Goal: Task Accomplishment & Management: Manage account settings

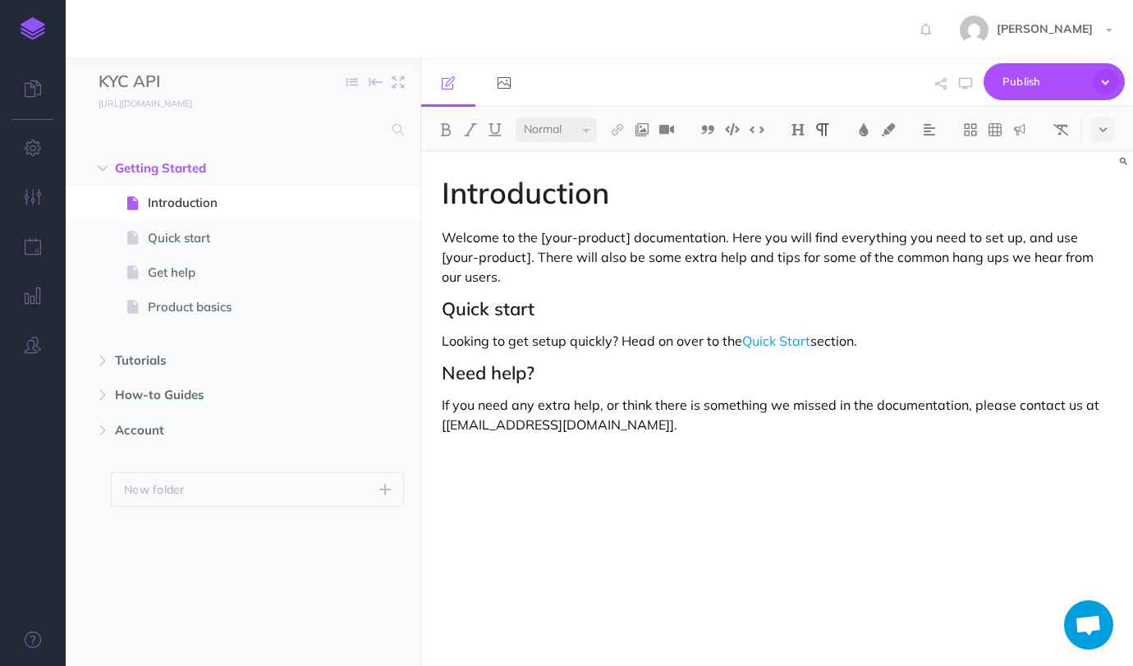
select select "null"
click at [651, 432] on p "If you need any extra help, or think there is something we missed in the docume…" at bounding box center [777, 414] width 670 height 39
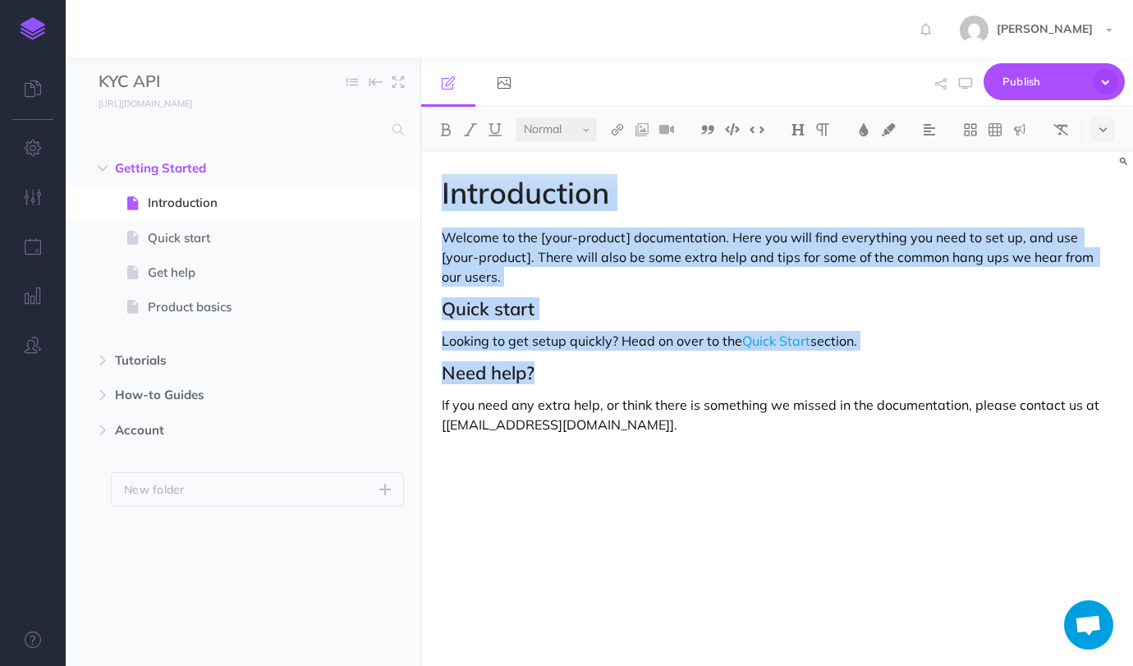
paste div
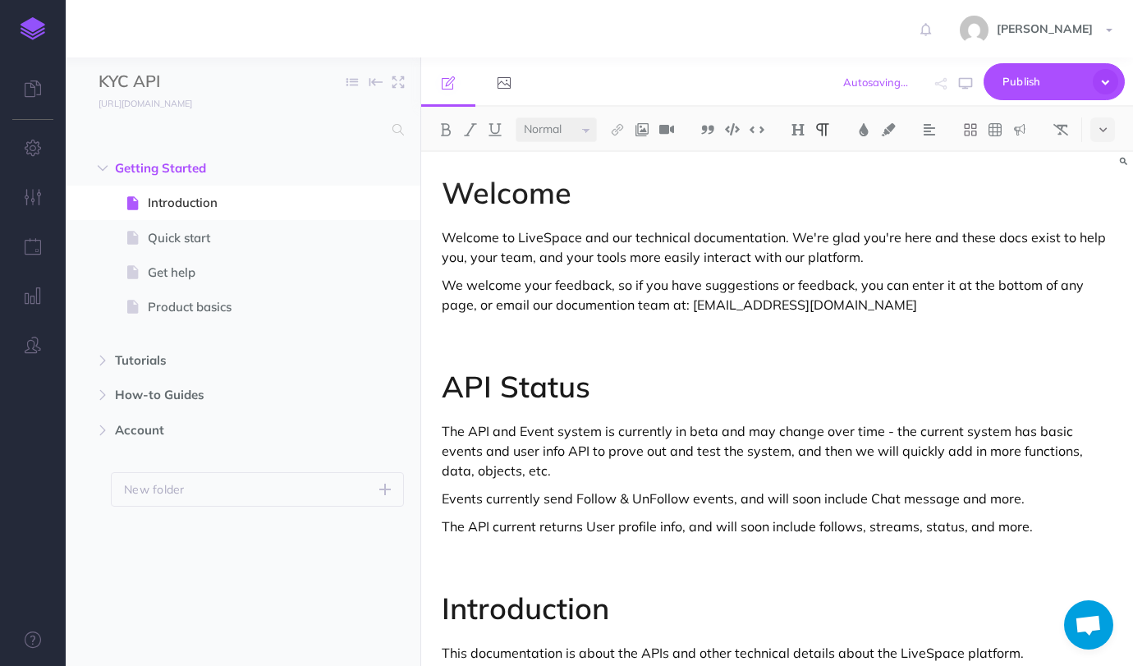
click at [539, 238] on p "Welcome to LiveSpace and our technical documentation. We're glad you're here an…" at bounding box center [777, 246] width 670 height 39
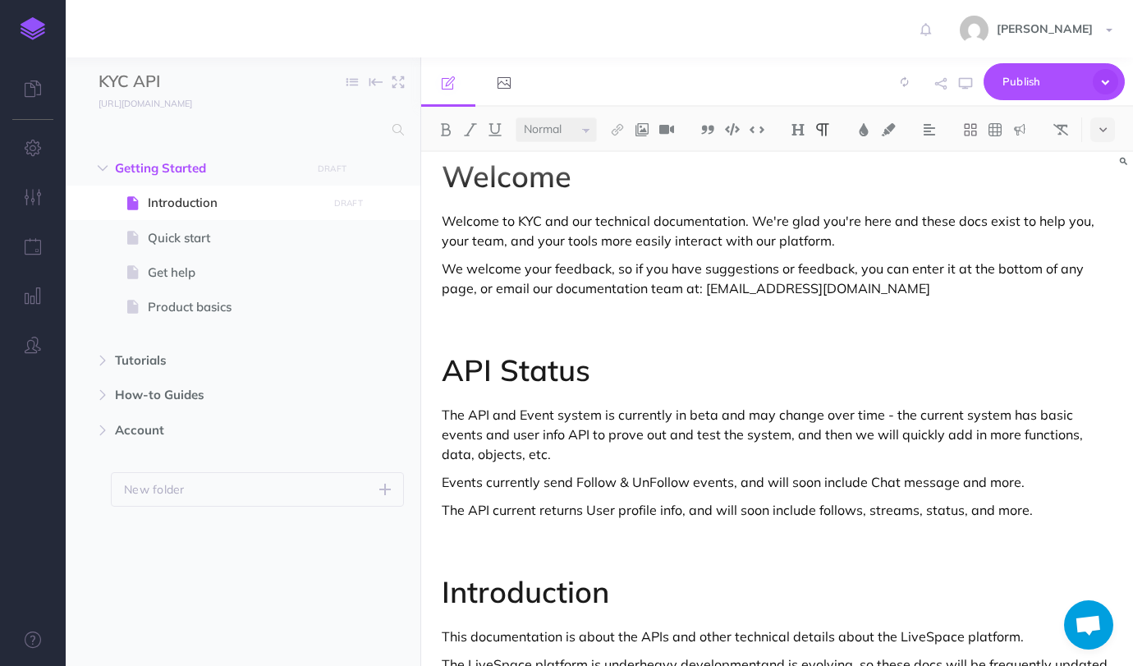
scroll to position [20, 0]
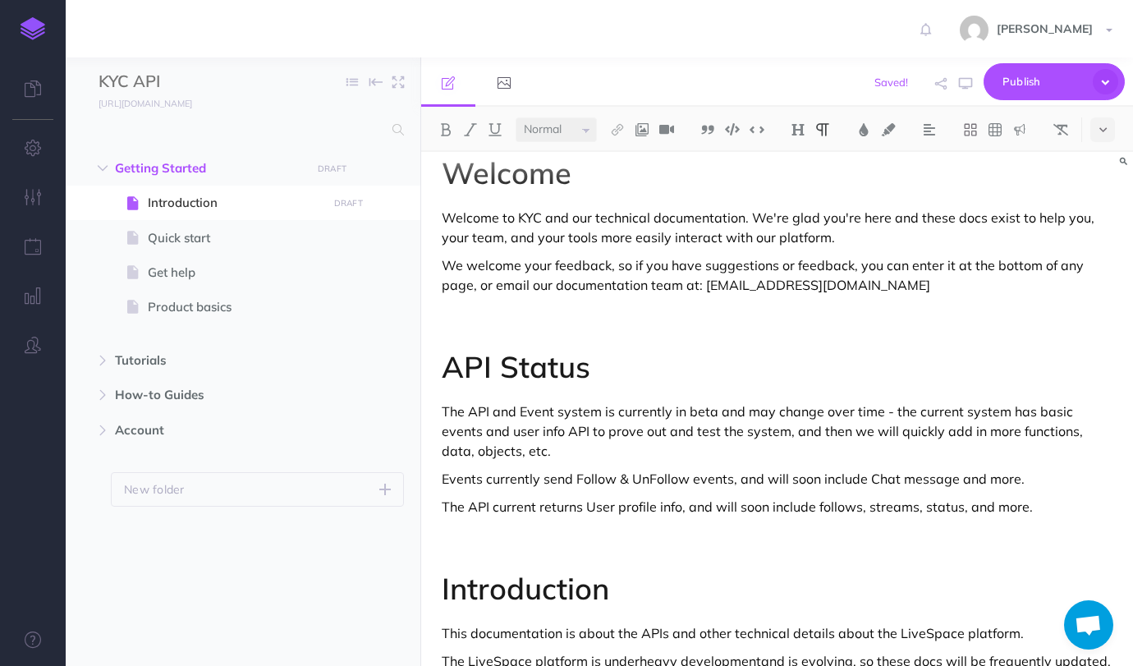
click at [703, 287] on p "We welcome your feedback, so if you have suggestions or feedback, you can enter…" at bounding box center [777, 274] width 670 height 39
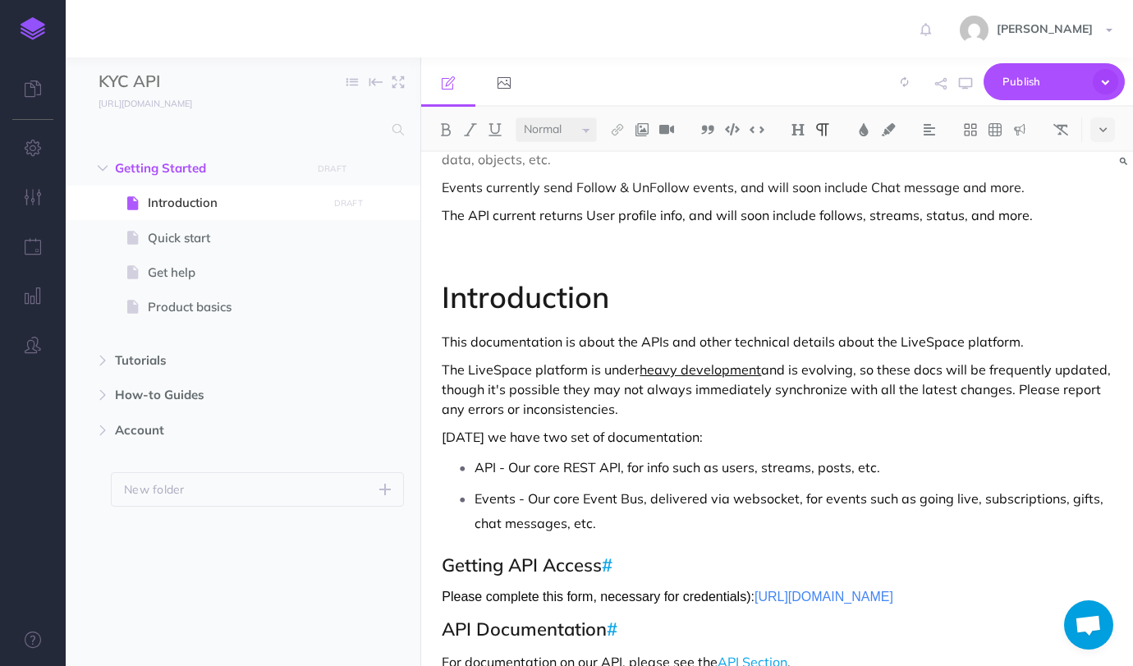
scroll to position [316, 0]
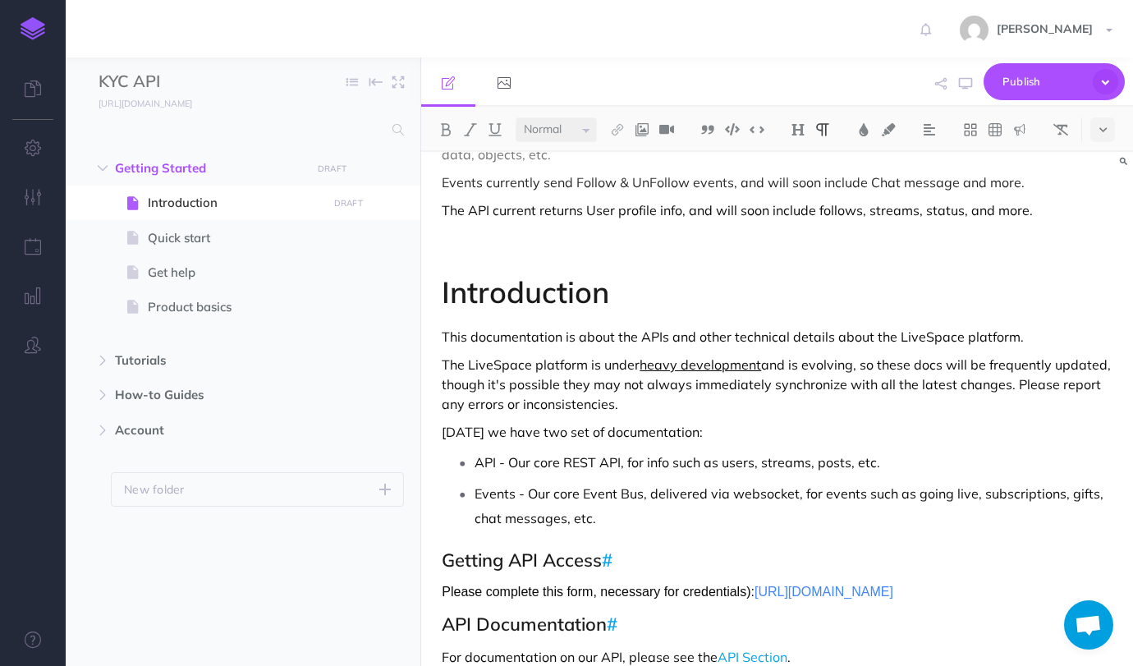
click at [508, 359] on p "The LiveSpace platform is under heavy development and is evolving, so these doc…" at bounding box center [777, 384] width 670 height 59
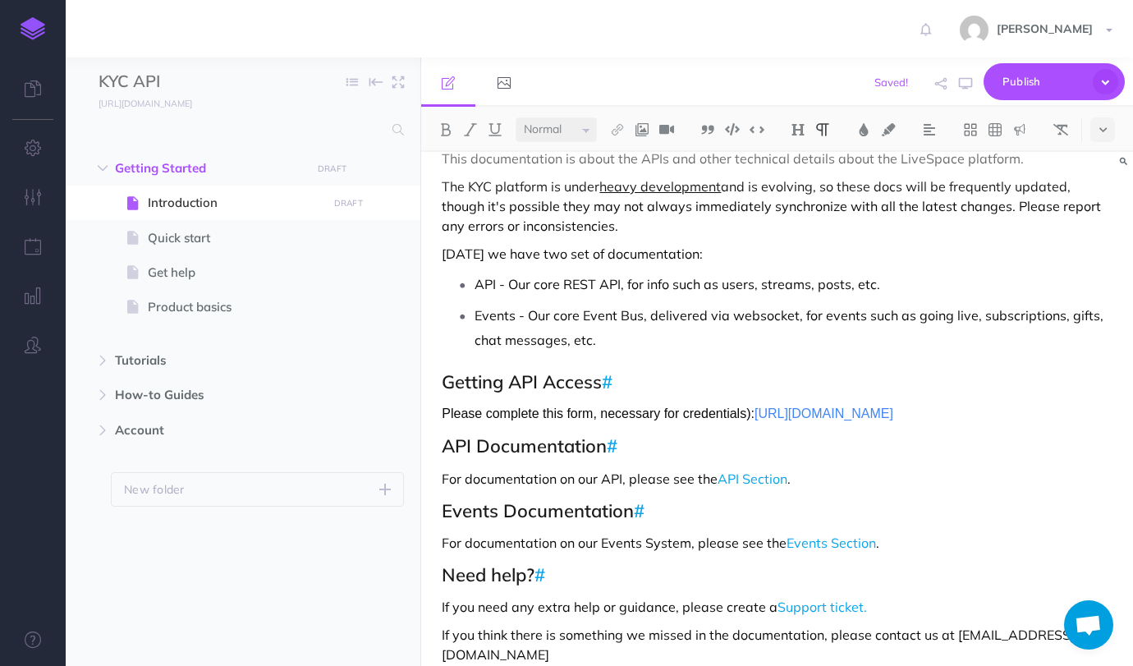
scroll to position [506, 0]
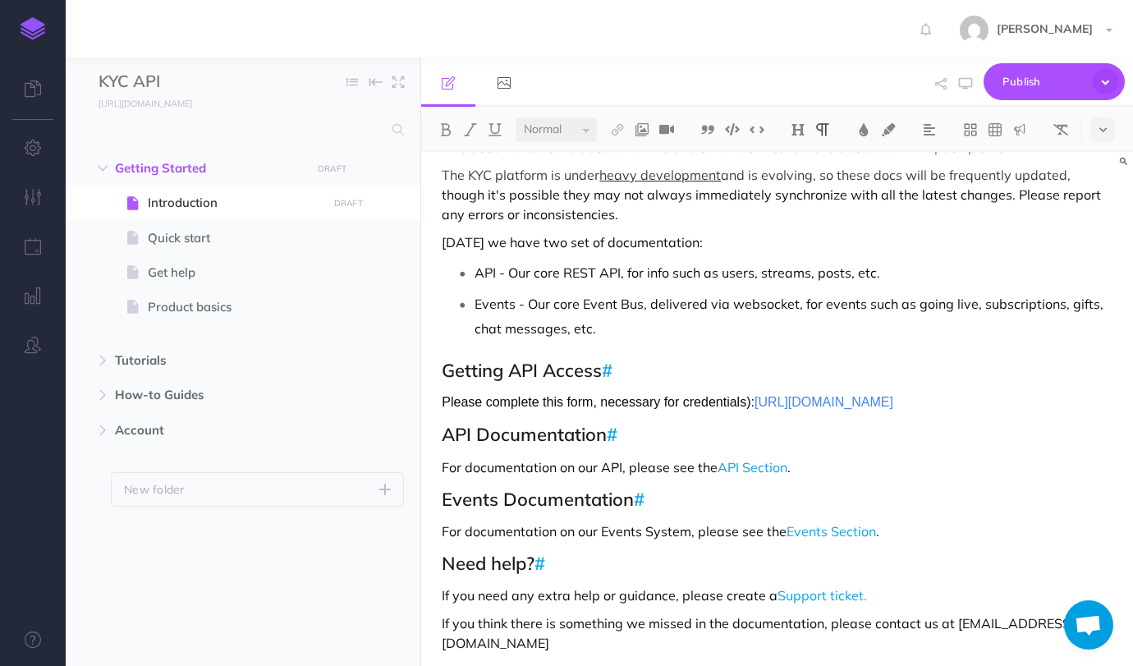
click at [996, 623] on p "If you think there is something we missed in the documentation, please contact …" at bounding box center [777, 632] width 670 height 39
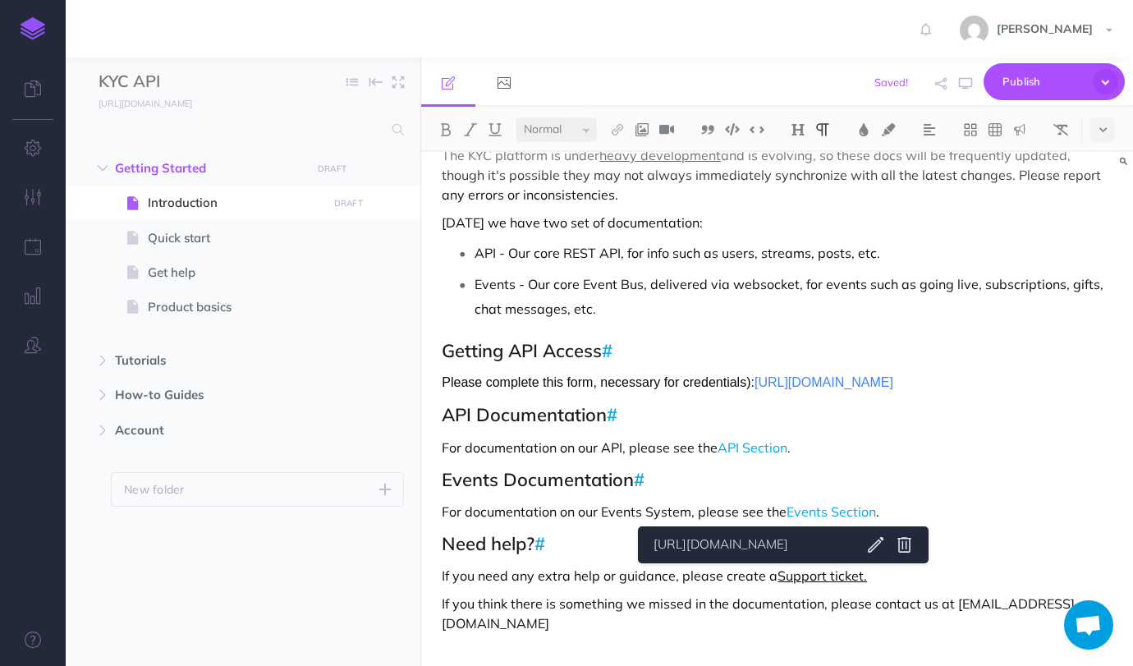
click at [786, 574] on link "Support ticket." at bounding box center [821, 575] width 89 height 16
click at [799, 542] on link "[URL][DOMAIN_NAME]" at bounding box center [750, 544] width 205 height 21
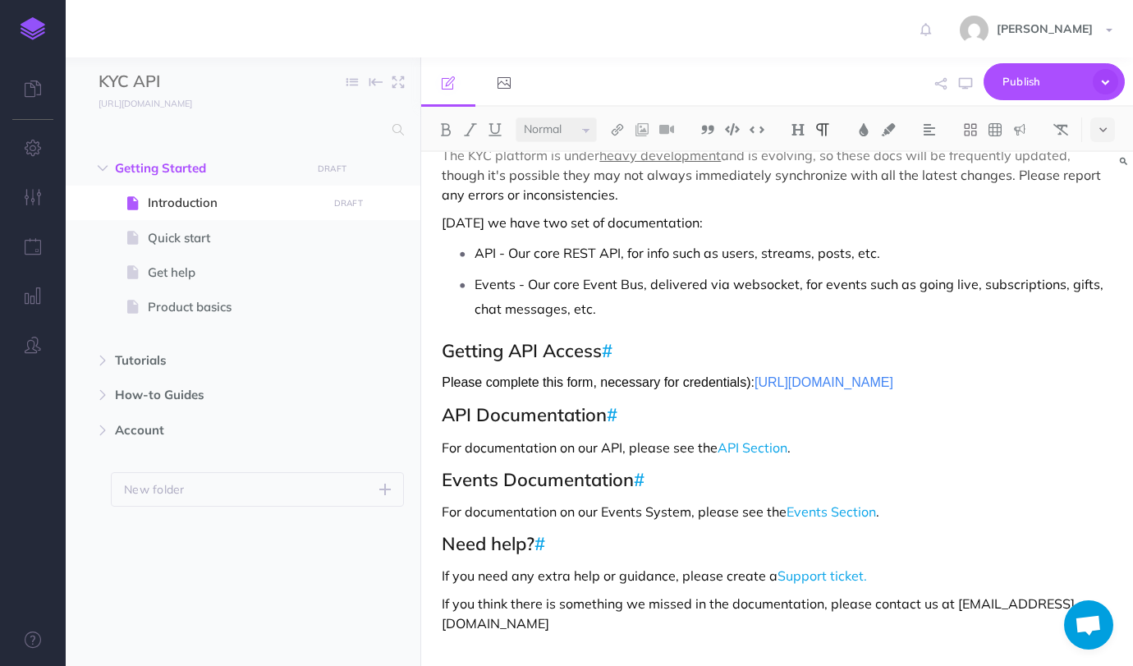
click at [628, 351] on h2 "Getting API Access #" at bounding box center [777, 351] width 670 height 20
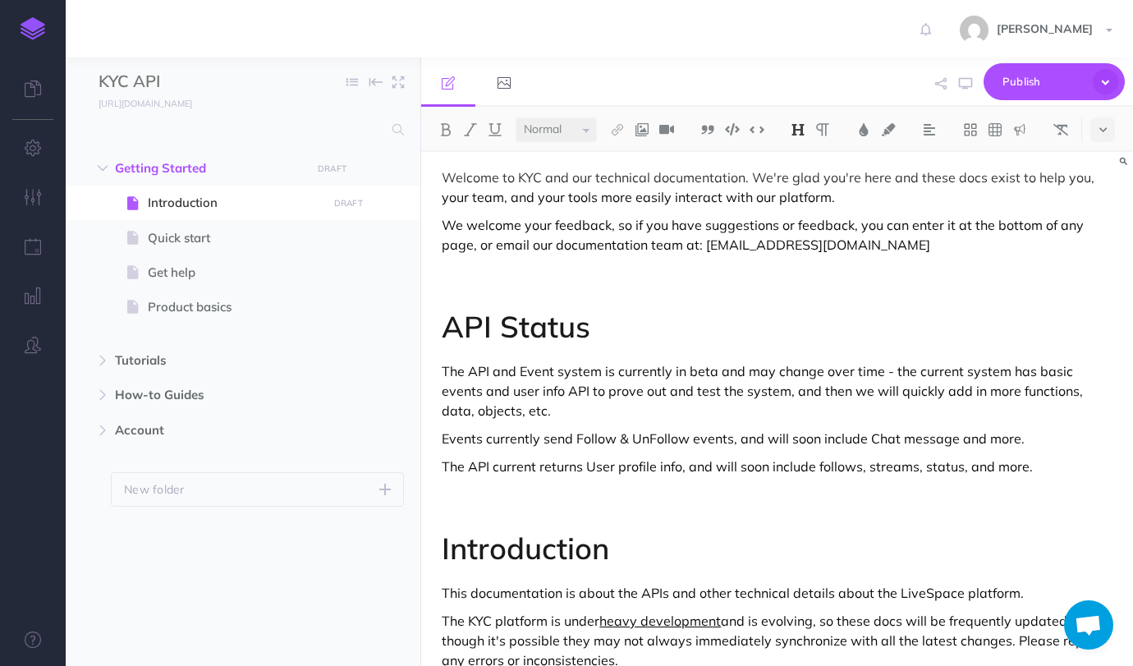
scroll to position [0, 0]
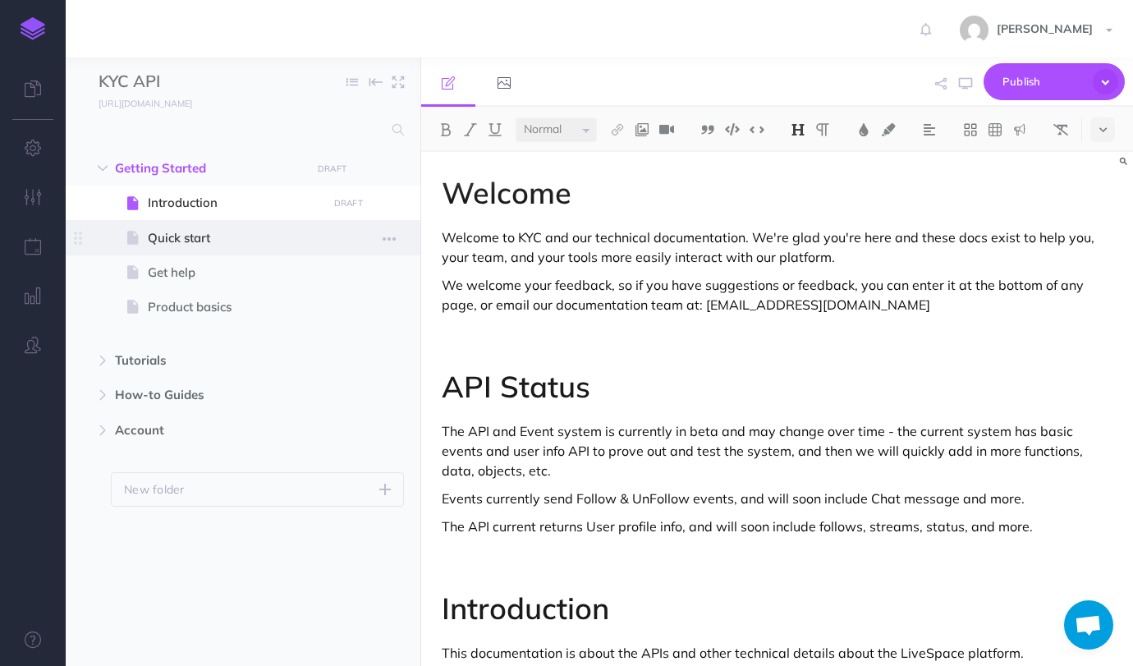
click at [180, 232] on span "Quick start" at bounding box center [235, 238] width 174 height 20
select select "null"
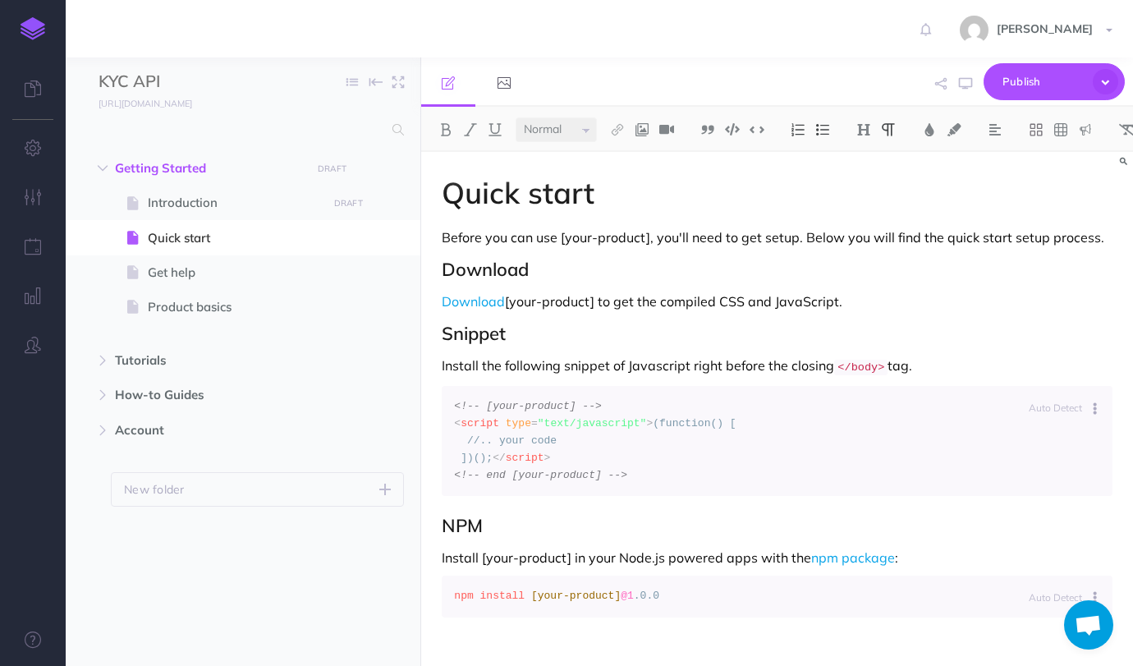
click at [551, 346] on div "Quick start Before you can use [your-product], you'll need to get setup. Below …" at bounding box center [777, 420] width 712 height 537
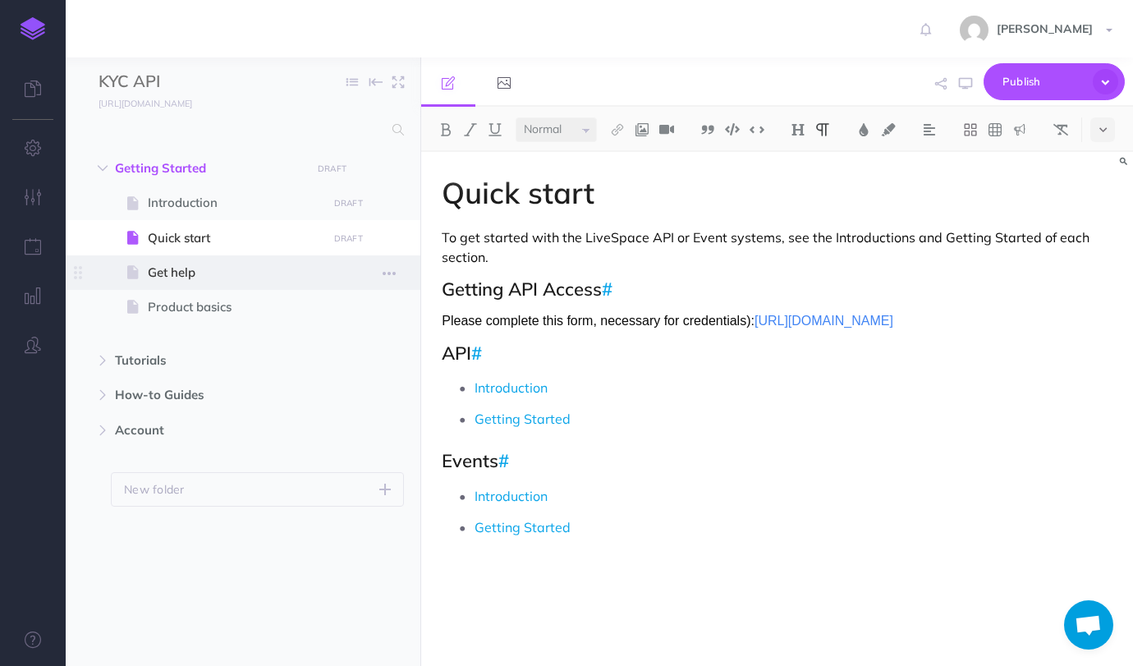
click at [197, 264] on span "Get help" at bounding box center [235, 273] width 174 height 20
select select "null"
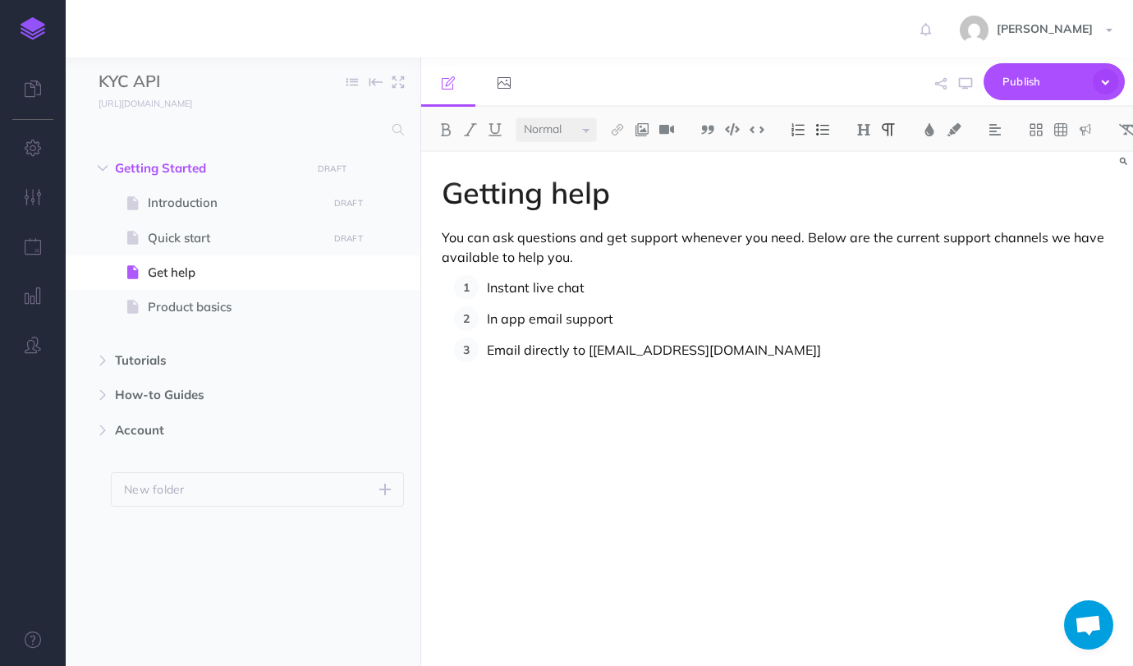
click at [549, 411] on div "Getting help You can ask questions and get support whenever you need. Below are…" at bounding box center [777, 400] width 712 height 497
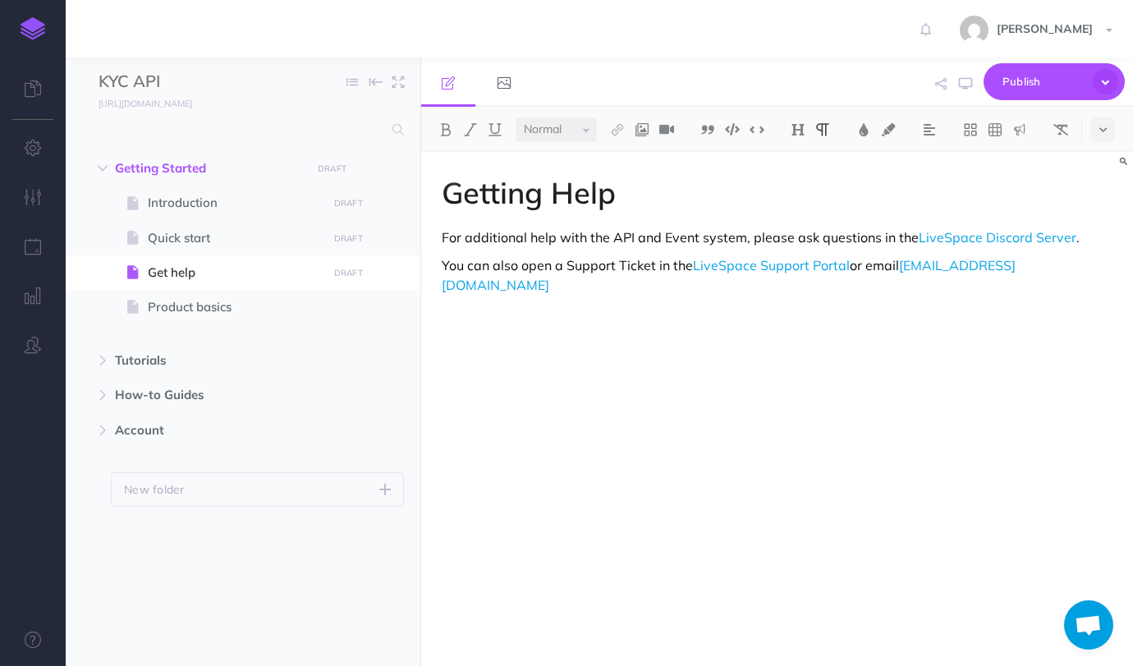
click at [497, 283] on div "Getting Help For additional help with the API and Event system, please ask ques…" at bounding box center [777, 400] width 712 height 497
click at [224, 296] on span at bounding box center [243, 307] width 355 height 34
select select "null"
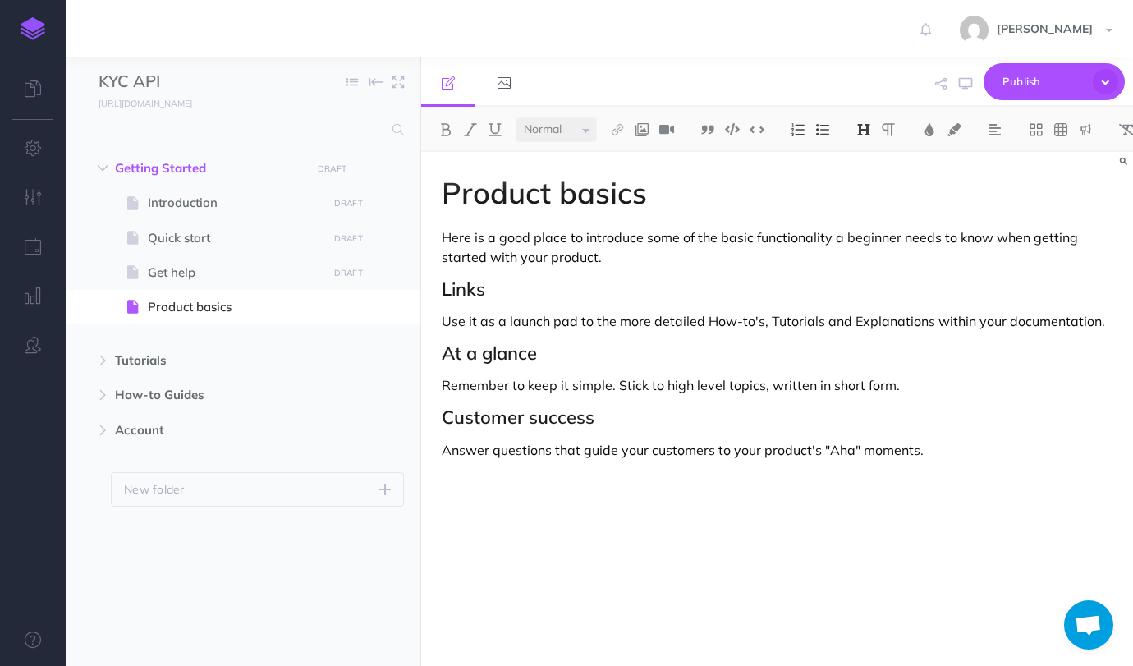
click at [521, 366] on div "Product basics Here is a good place to introduce some of the basic functionalit…" at bounding box center [777, 400] width 712 height 497
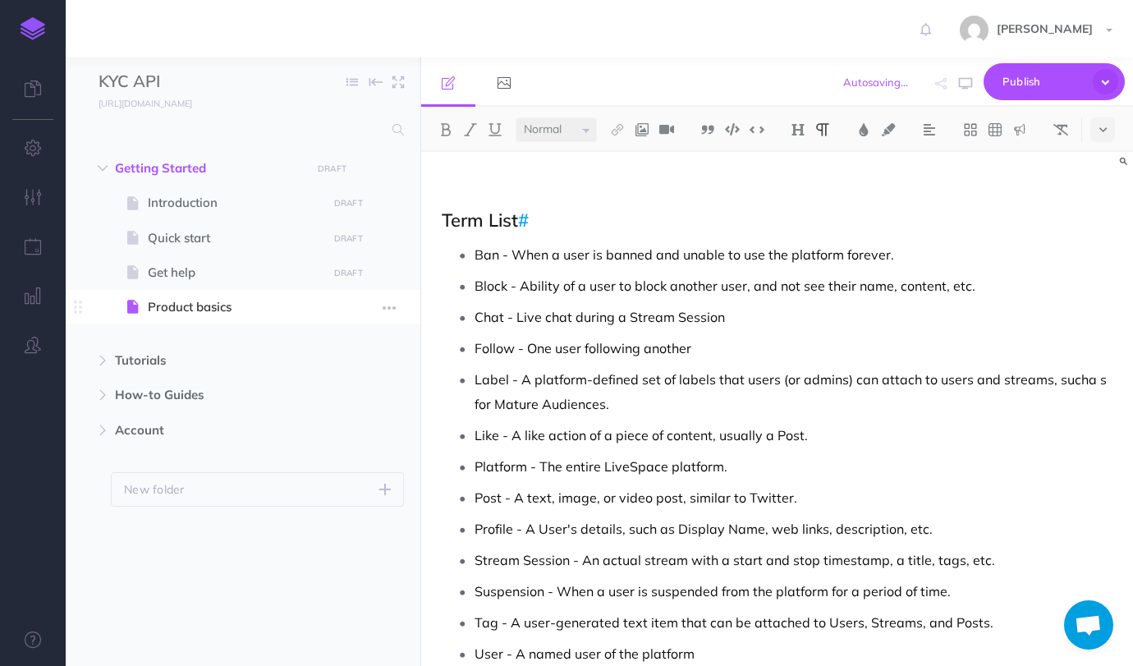
click at [227, 305] on span "Product basics" at bounding box center [235, 307] width 174 height 20
click at [382, 305] on button "button" at bounding box center [389, 306] width 30 height 21
click at [345, 419] on link "Settings" at bounding box center [342, 418] width 123 height 27
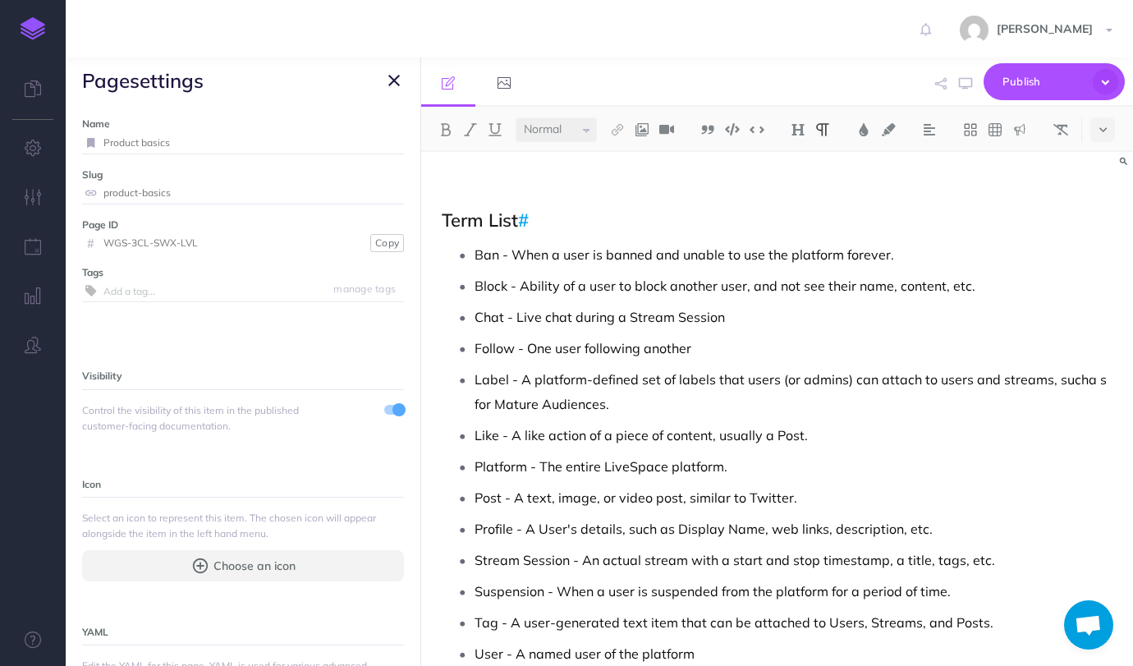
click at [188, 140] on input "Product basics" at bounding box center [253, 142] width 300 height 21
type input "Definitions"
click at [391, 146] on small "Save" at bounding box center [383, 142] width 21 height 12
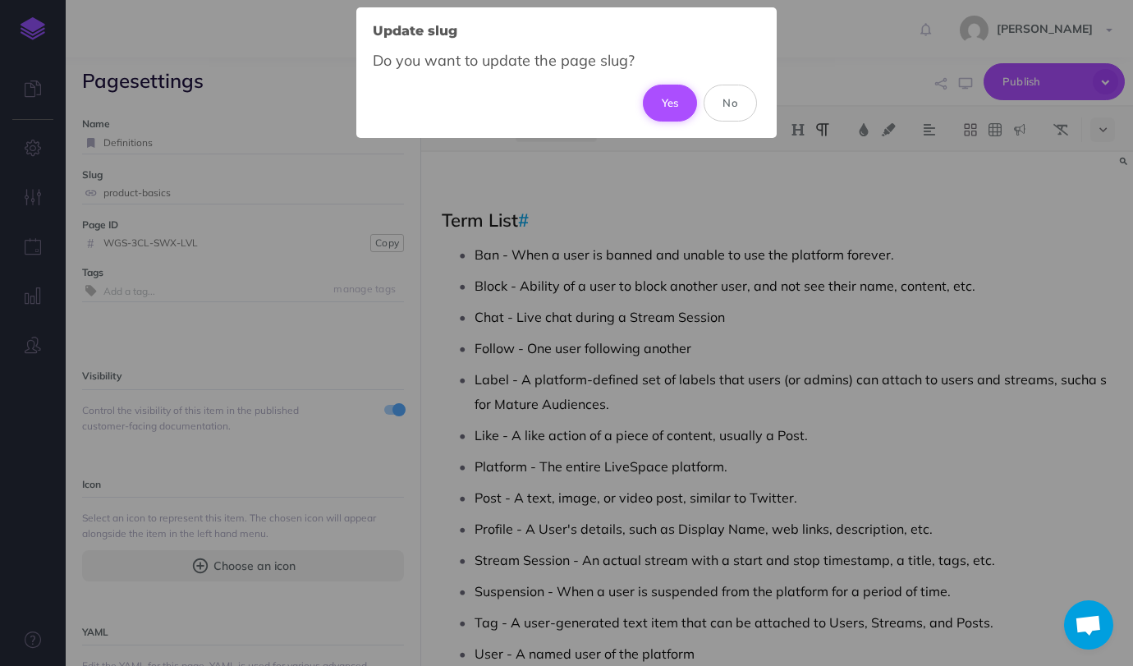
click at [666, 106] on button "Yes" at bounding box center [670, 103] width 55 height 36
type input "definitions"
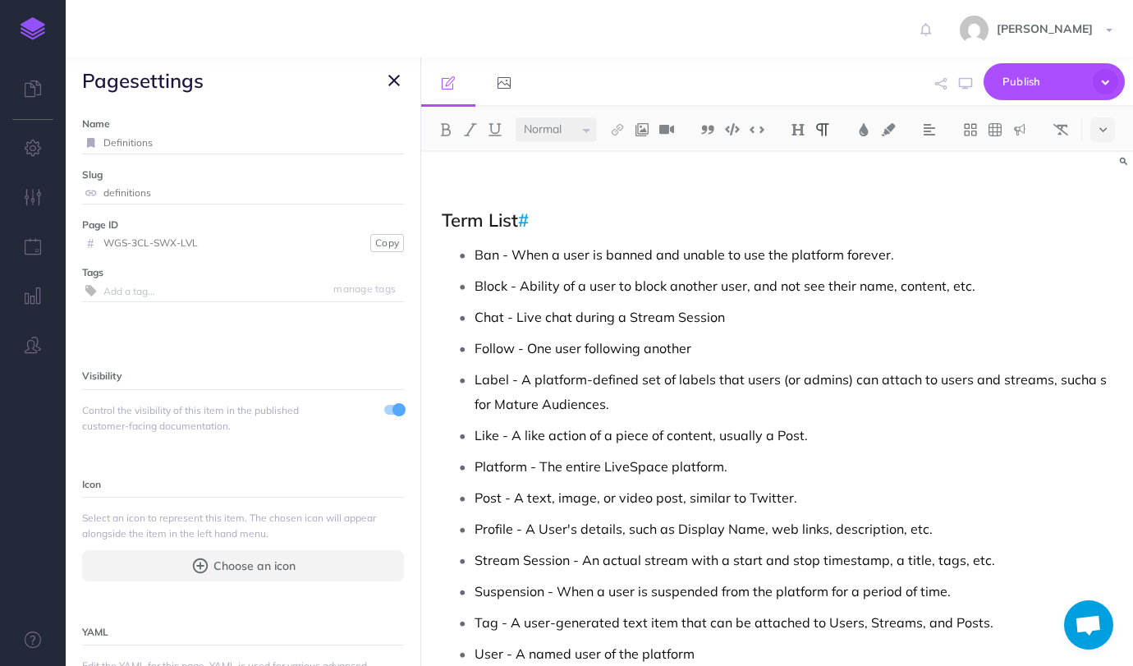
click at [400, 80] on button "button" at bounding box center [394, 81] width 20 height 20
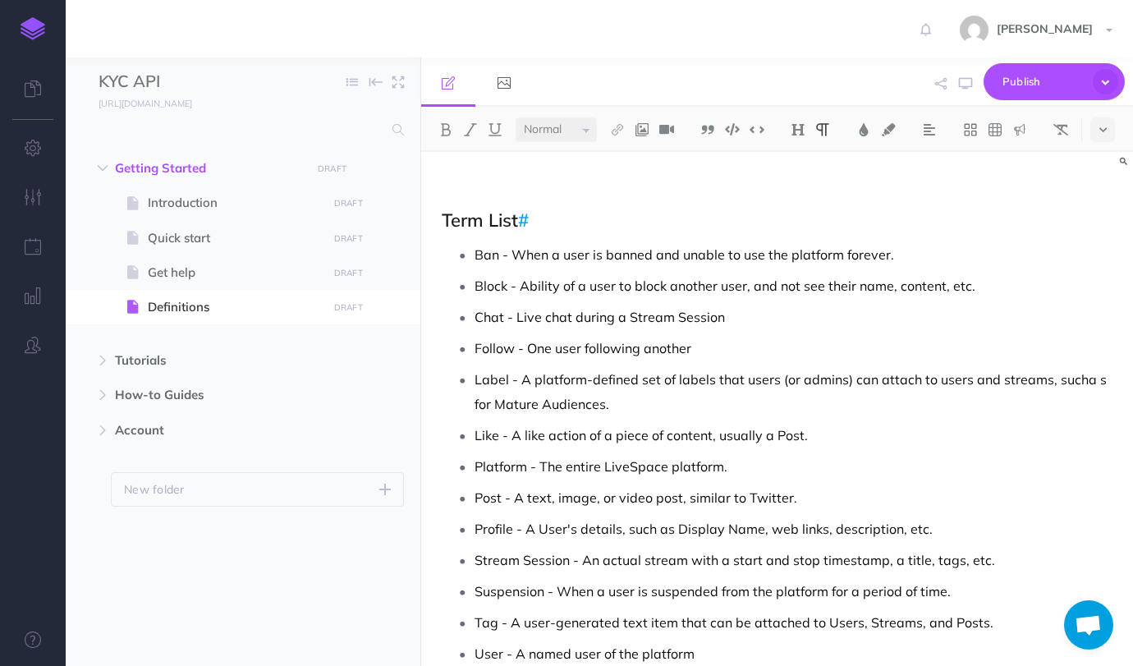
scroll to position [0, 0]
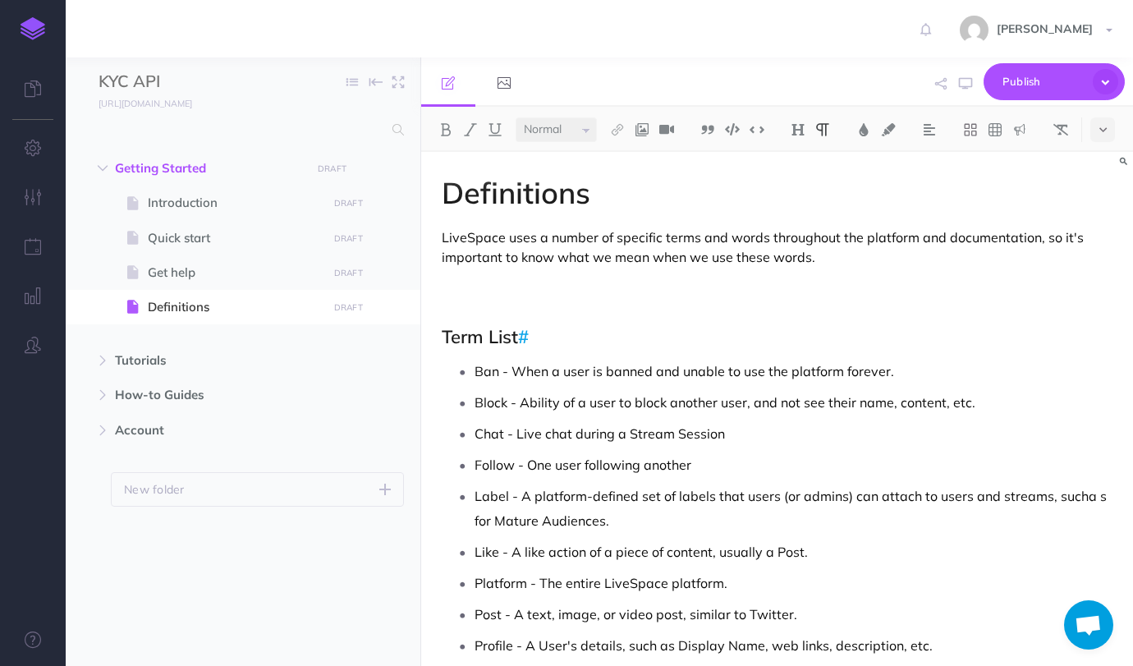
click at [492, 243] on p "LiveSpace uses a number of specific terms and words throughout the platform and…" at bounding box center [777, 246] width 670 height 39
click at [489, 238] on p "LiveSpace uses a number of specific terms and words throughout the platform and…" at bounding box center [777, 246] width 670 height 39
click at [574, 277] on p at bounding box center [777, 294] width 670 height 39
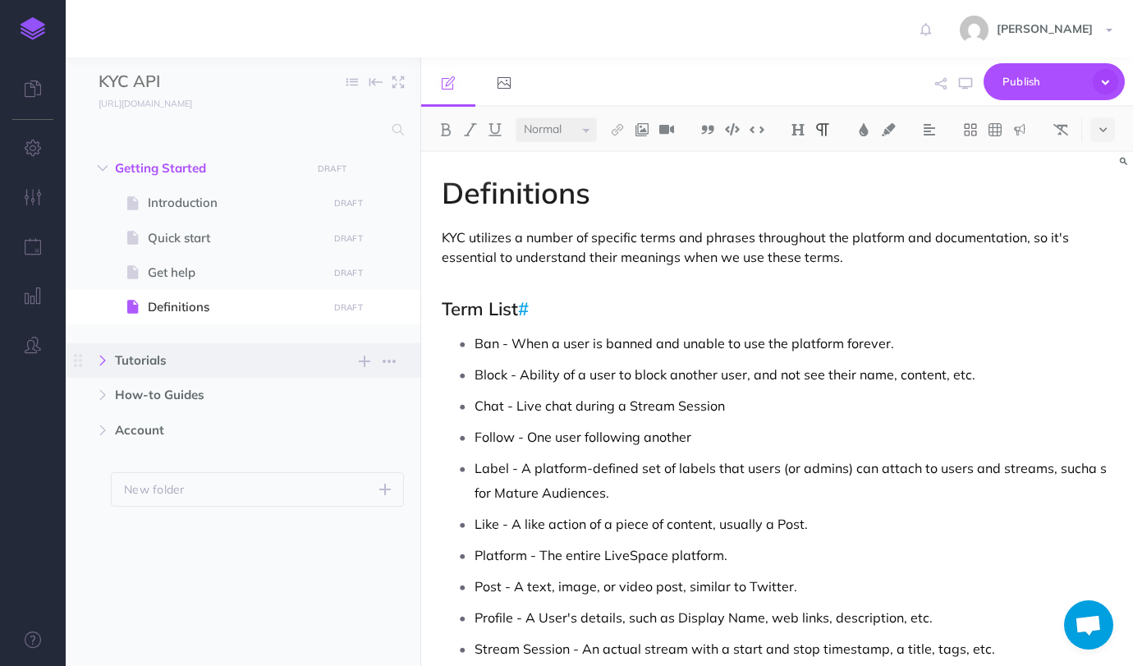
click at [108, 363] on button "button" at bounding box center [103, 360] width 30 height 20
click at [394, 364] on icon "button" at bounding box center [388, 361] width 13 height 20
click at [332, 442] on link "Settings" at bounding box center [342, 443] width 123 height 27
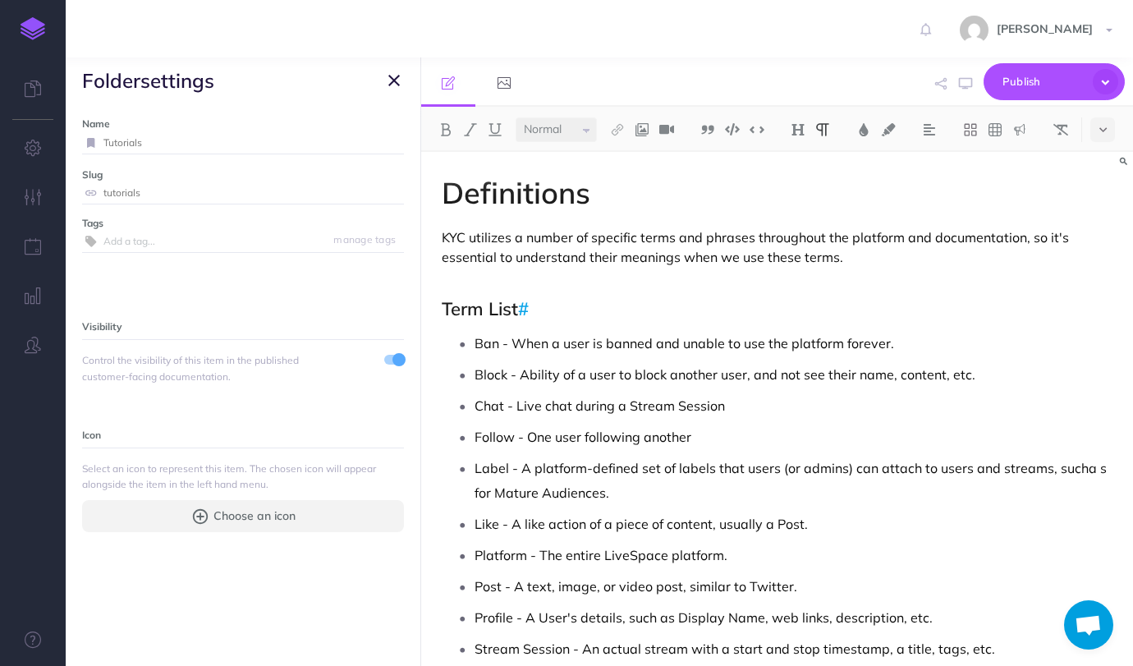
click at [178, 132] on input "Tutorials" at bounding box center [253, 142] width 300 height 21
type input "API"
click at [392, 136] on small "Save" at bounding box center [383, 142] width 21 height 12
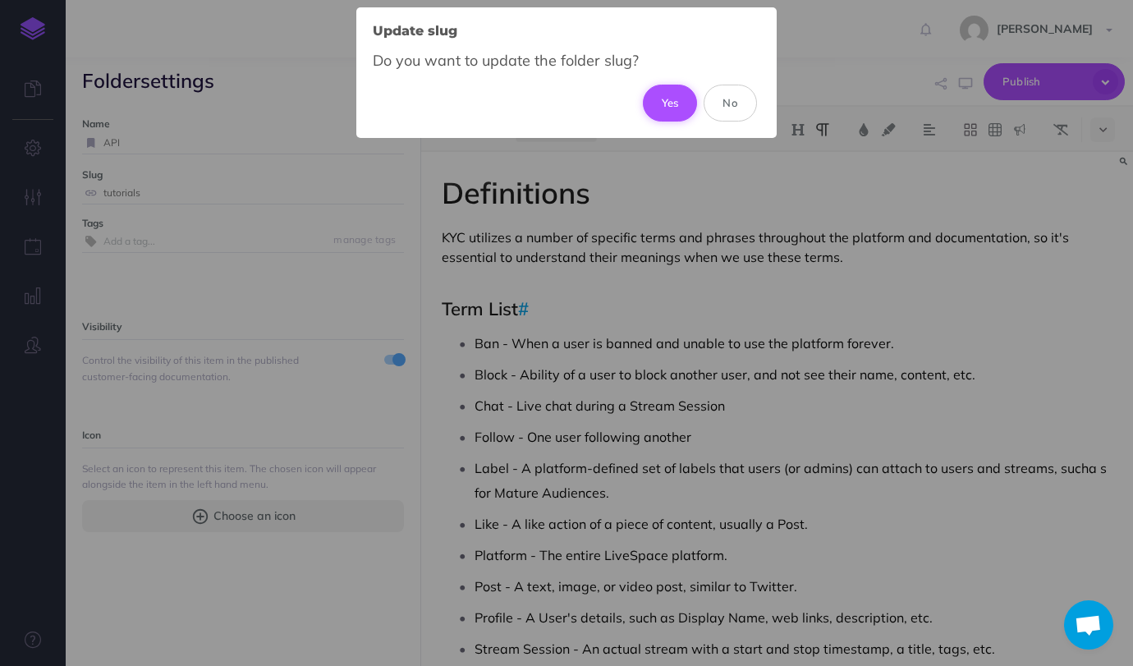
click at [655, 101] on button "Yes" at bounding box center [670, 103] width 55 height 36
type input "api"
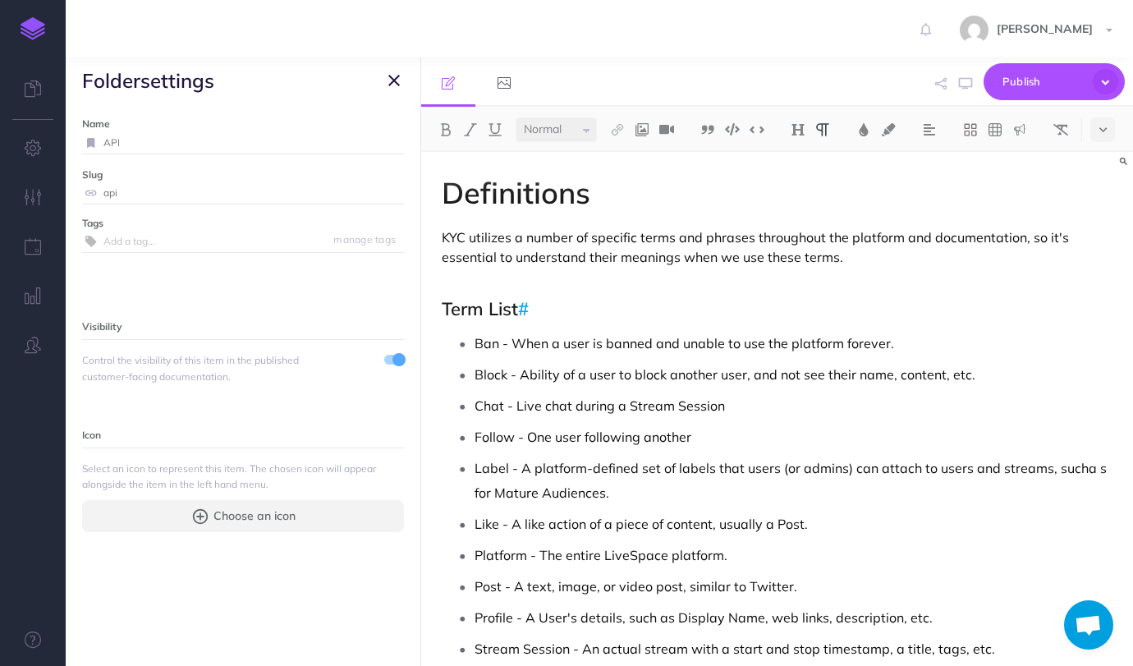
click at [388, 80] on icon "button" at bounding box center [393, 81] width 11 height 20
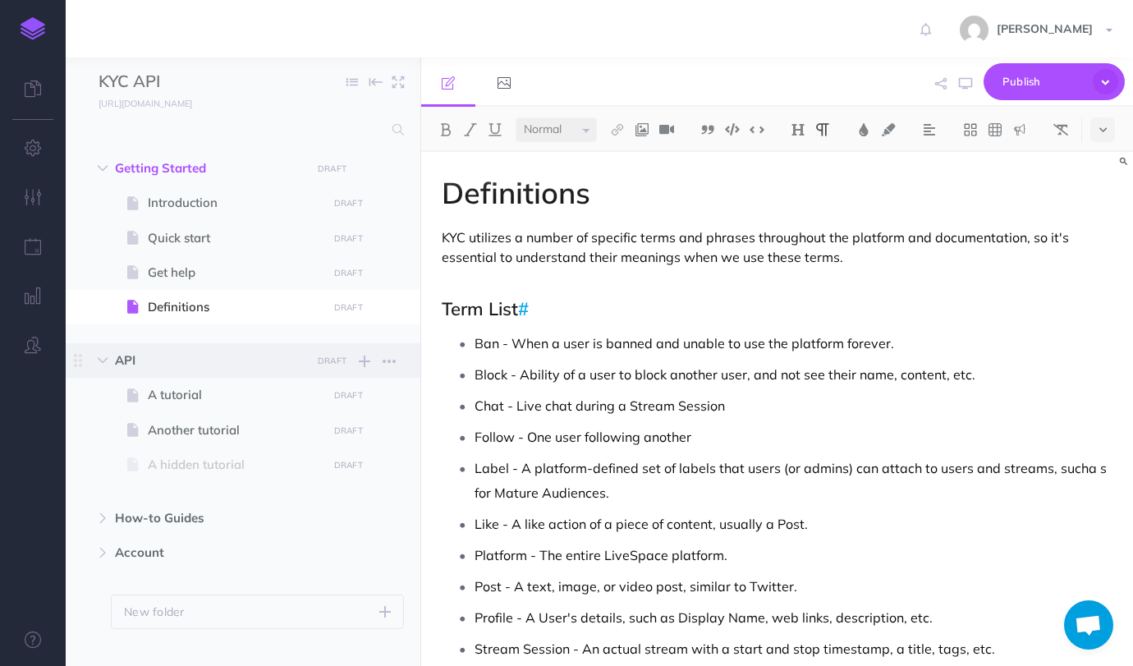
click at [141, 355] on span "API" at bounding box center [208, 360] width 186 height 20
select select "null"
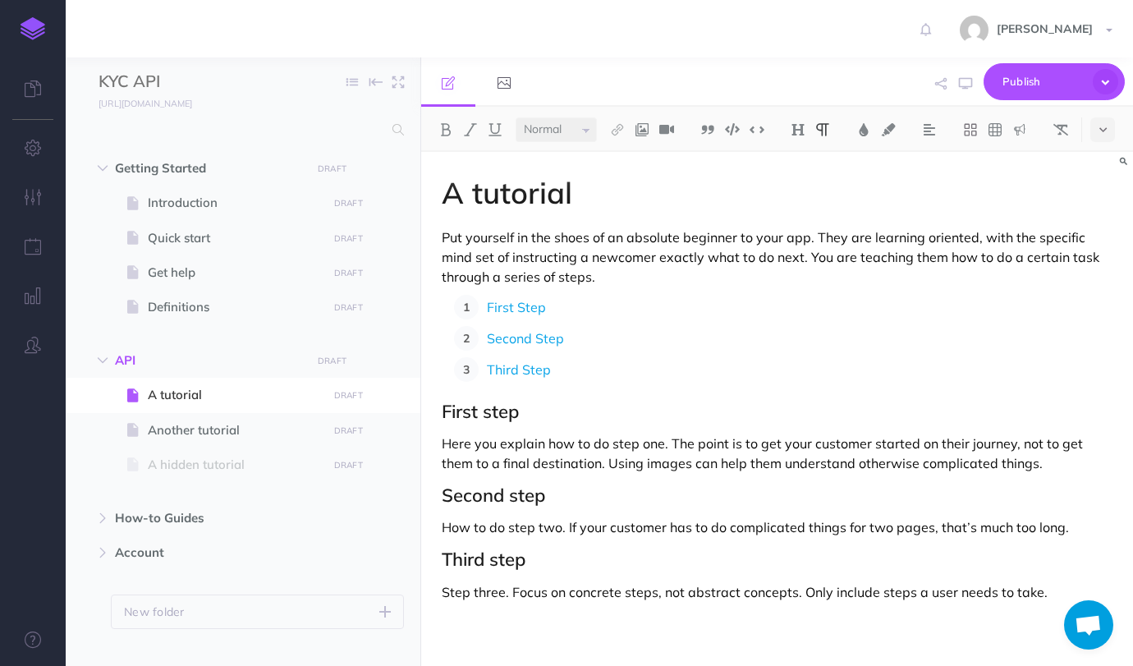
click at [483, 224] on div "A tutorial Put yourself in the shoes of an absolute beginner to your app. They …" at bounding box center [777, 400] width 712 height 497
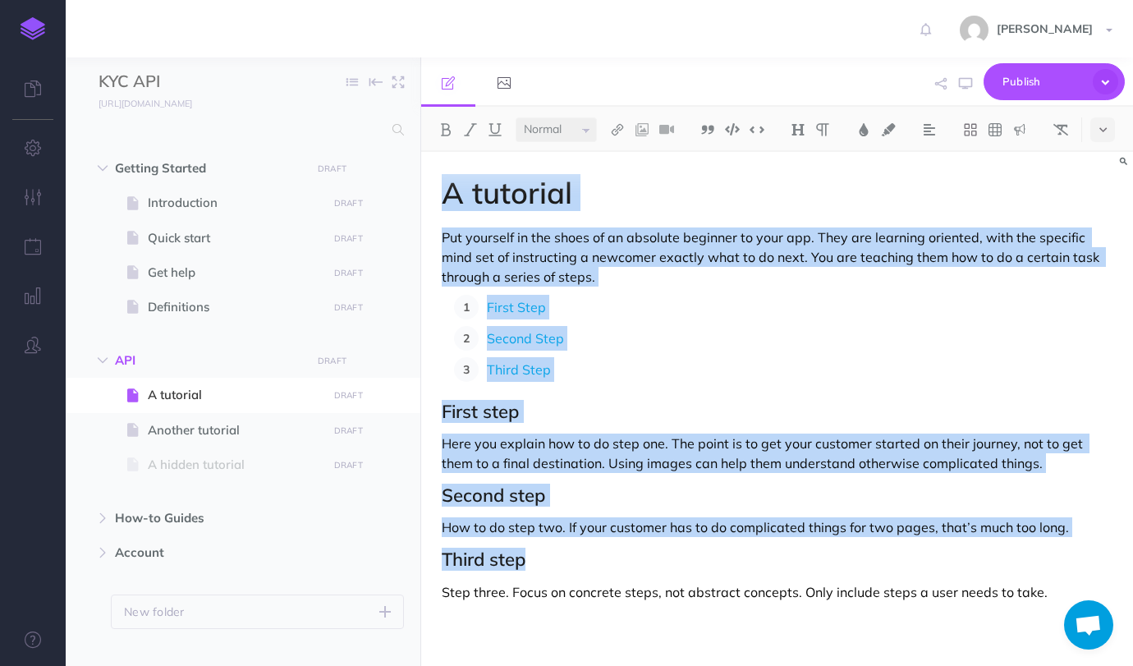
paste div
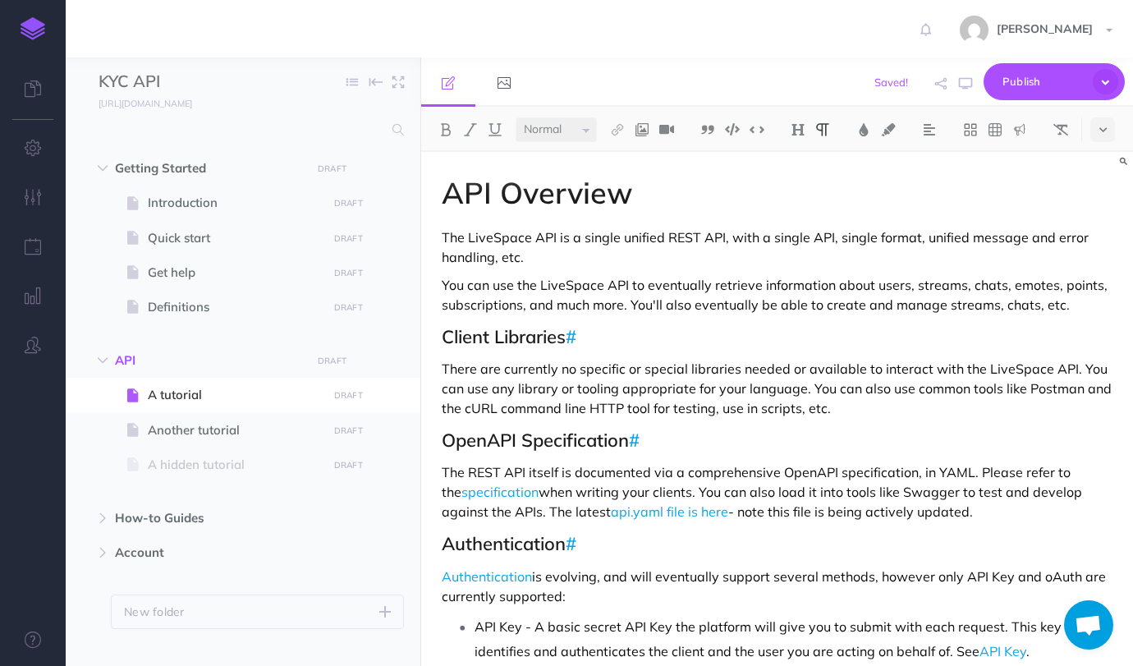
click at [500, 236] on p "The LiveSpace API is a single unified REST API, with a single API, single forma…" at bounding box center [777, 246] width 670 height 39
click at [392, 362] on icon "button" at bounding box center [388, 361] width 13 height 20
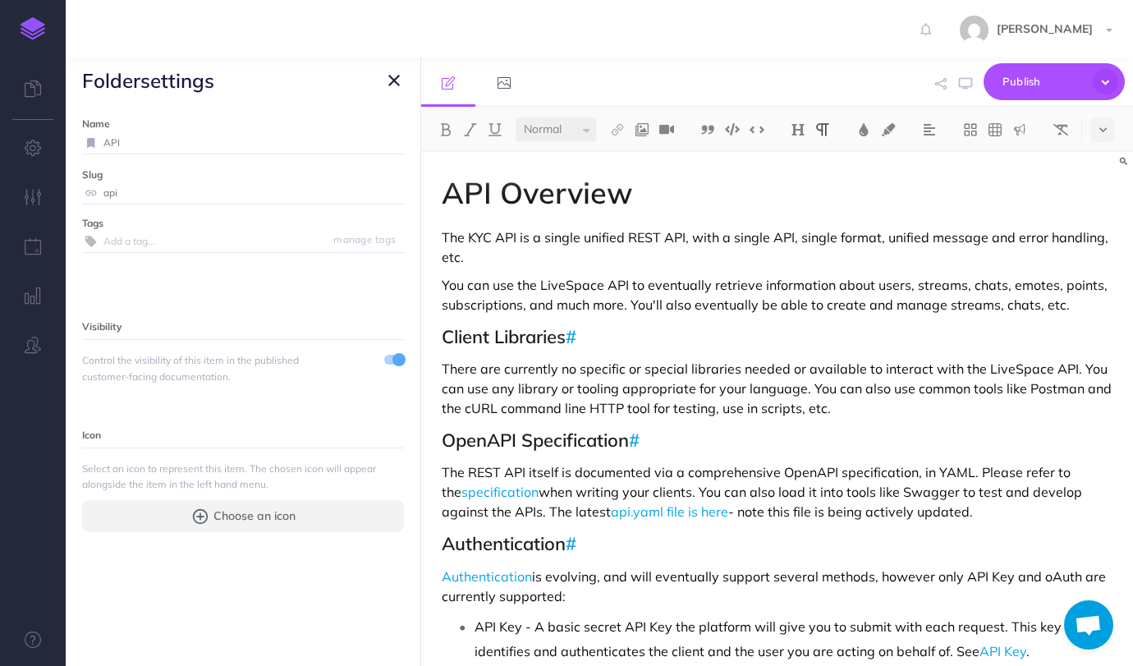
click at [389, 81] on icon "button" at bounding box center [393, 81] width 11 height 20
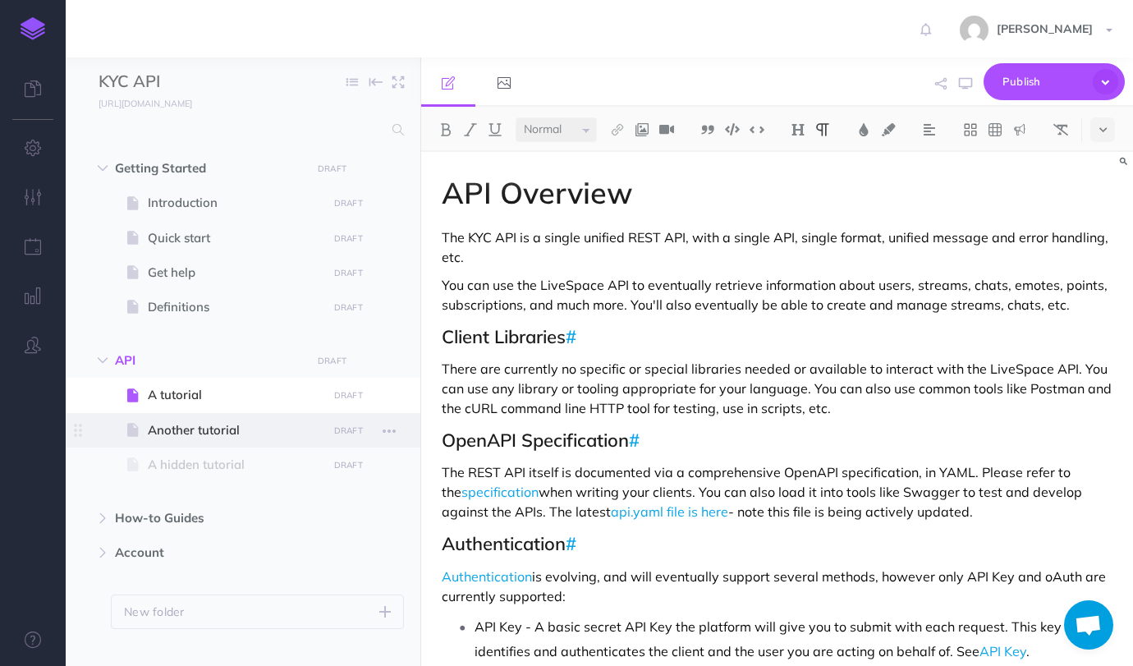
click at [202, 423] on span "Another tutorial" at bounding box center [235, 430] width 174 height 20
select select "null"
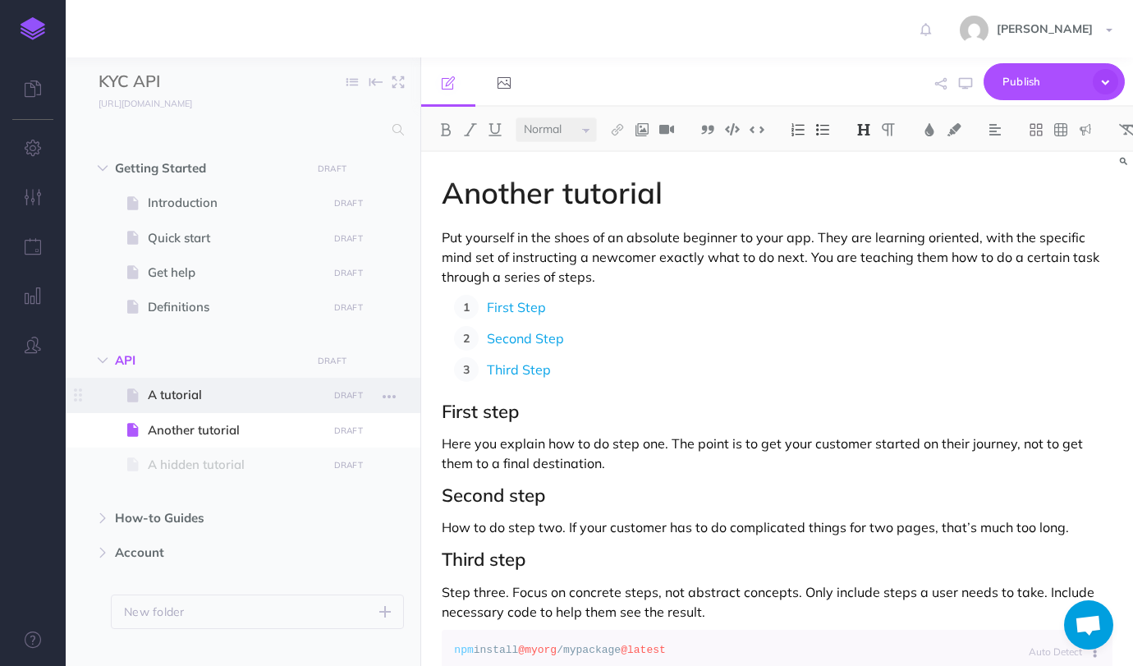
click at [186, 390] on span "A tutorial" at bounding box center [235, 395] width 174 height 20
select select "null"
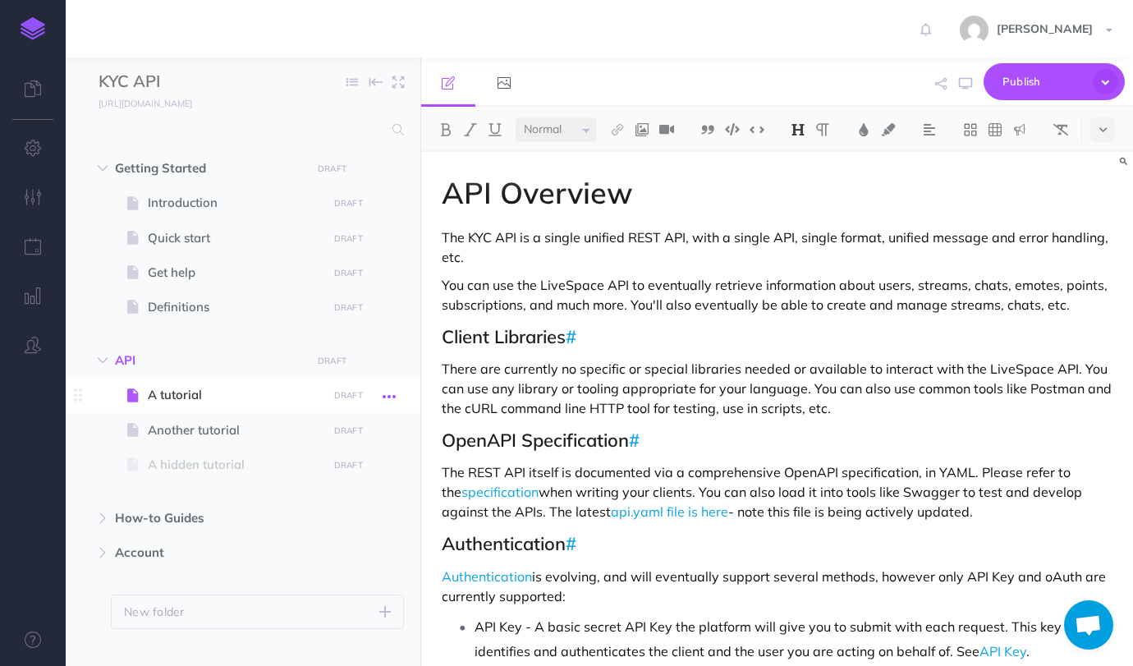
click at [390, 396] on icon "button" at bounding box center [388, 397] width 13 height 20
click at [334, 508] on link "Settings" at bounding box center [342, 505] width 123 height 27
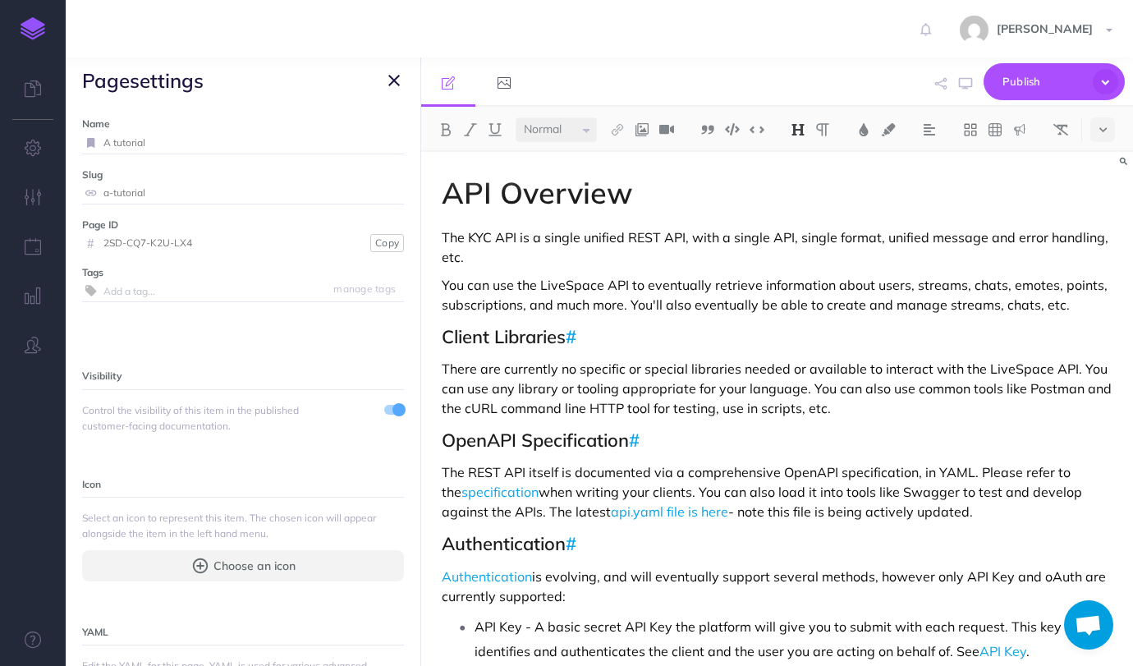
click at [233, 147] on input "A tutorial" at bounding box center [253, 142] width 300 height 21
type input "Overview"
click at [382, 137] on small "Save" at bounding box center [383, 142] width 21 height 12
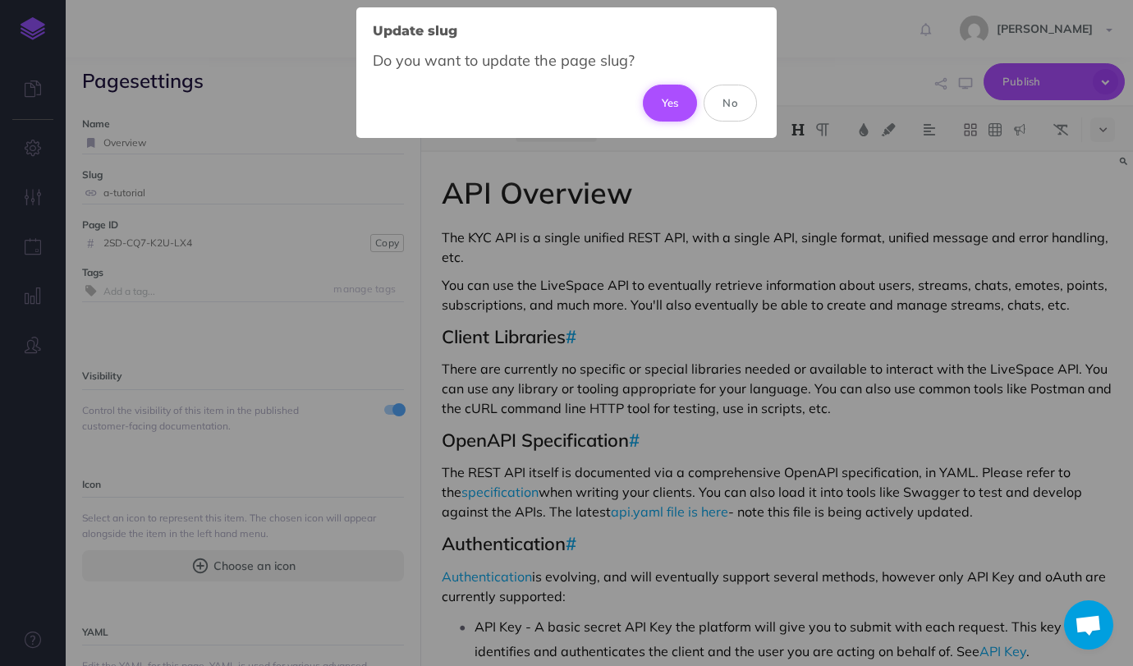
click at [681, 98] on button "Yes" at bounding box center [670, 103] width 55 height 36
type input "overview"
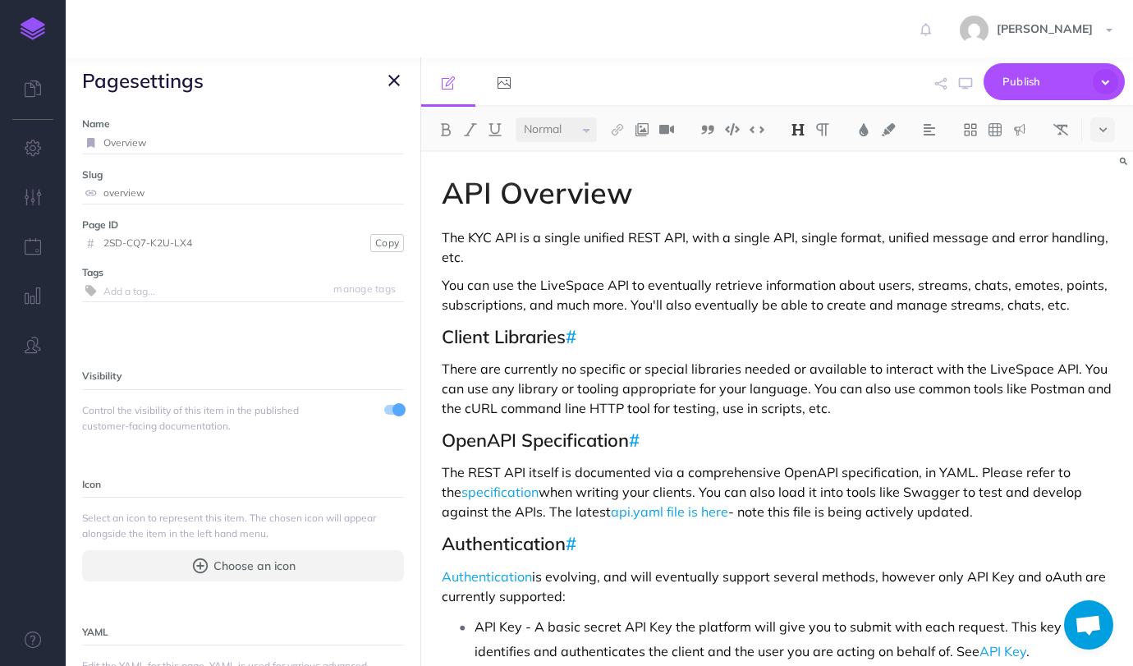
click at [397, 76] on icon "button" at bounding box center [393, 81] width 11 height 20
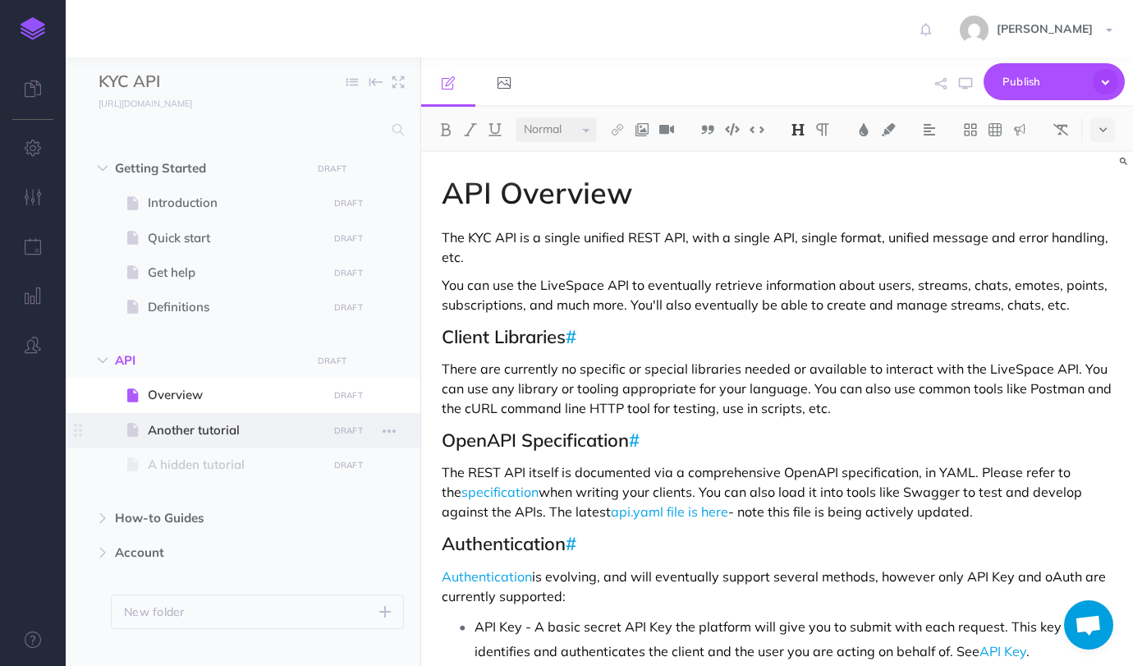
click at [201, 421] on span "Another tutorial" at bounding box center [235, 430] width 174 height 20
select select "null"
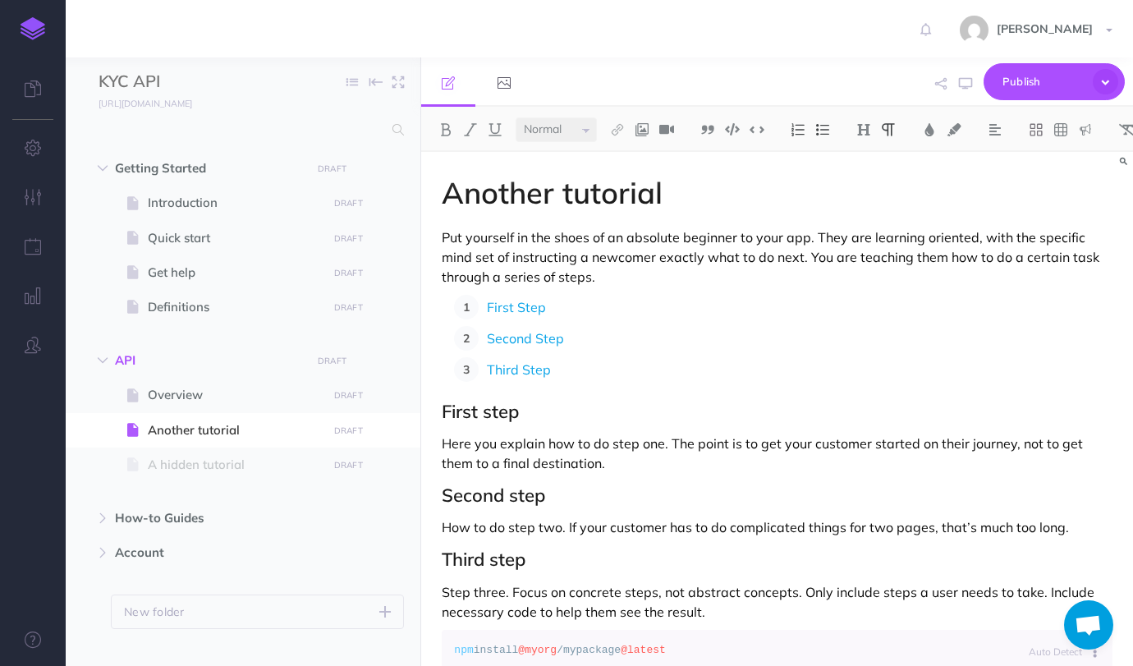
click at [591, 336] on p "Second Step" at bounding box center [799, 338] width 625 height 25
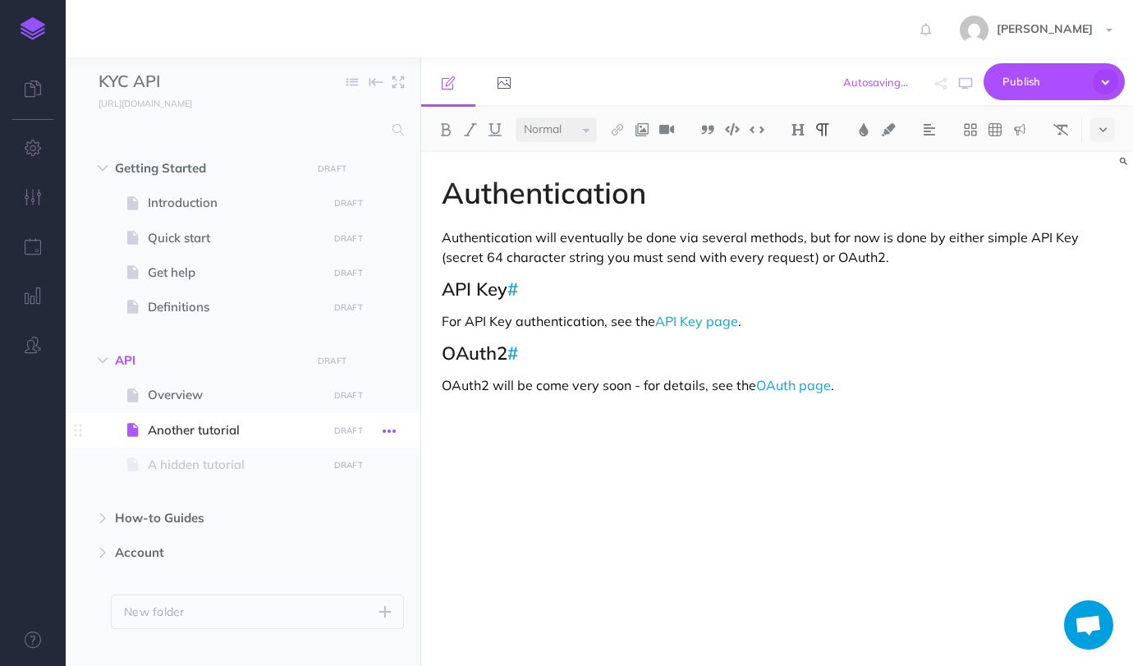
click at [381, 433] on button "button" at bounding box center [389, 429] width 30 height 21
click at [328, 532] on link "Settings" at bounding box center [342, 540] width 123 height 27
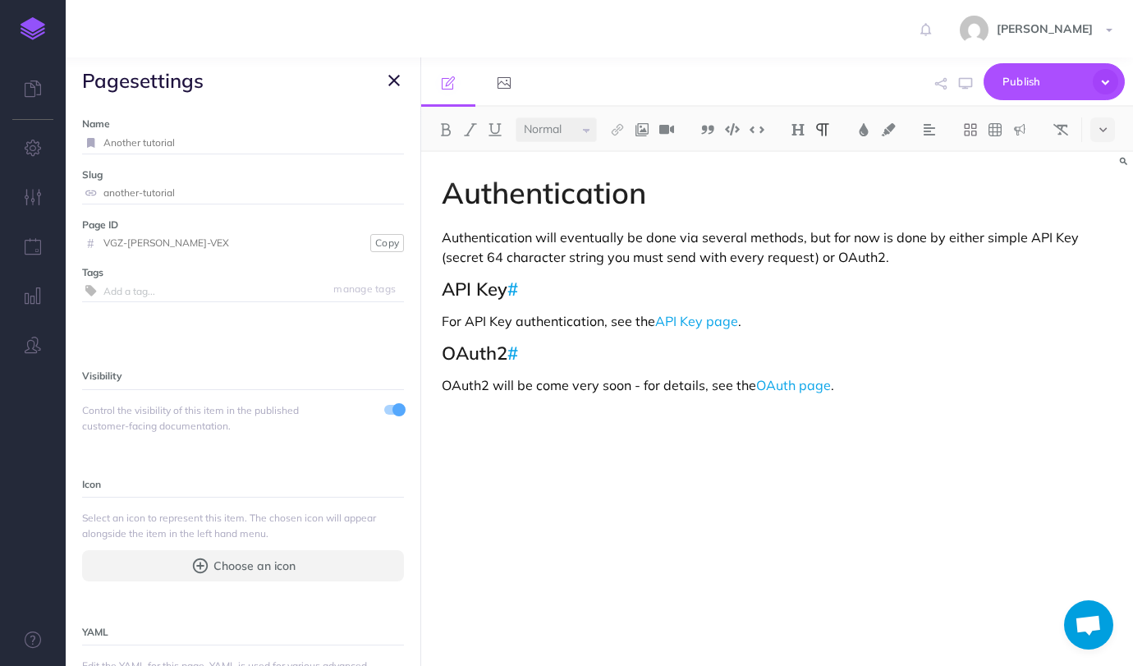
click at [222, 142] on input "Another tutorial" at bounding box center [253, 142] width 300 height 21
type input "Authebntication"
click at [389, 144] on small "Save" at bounding box center [383, 142] width 21 height 12
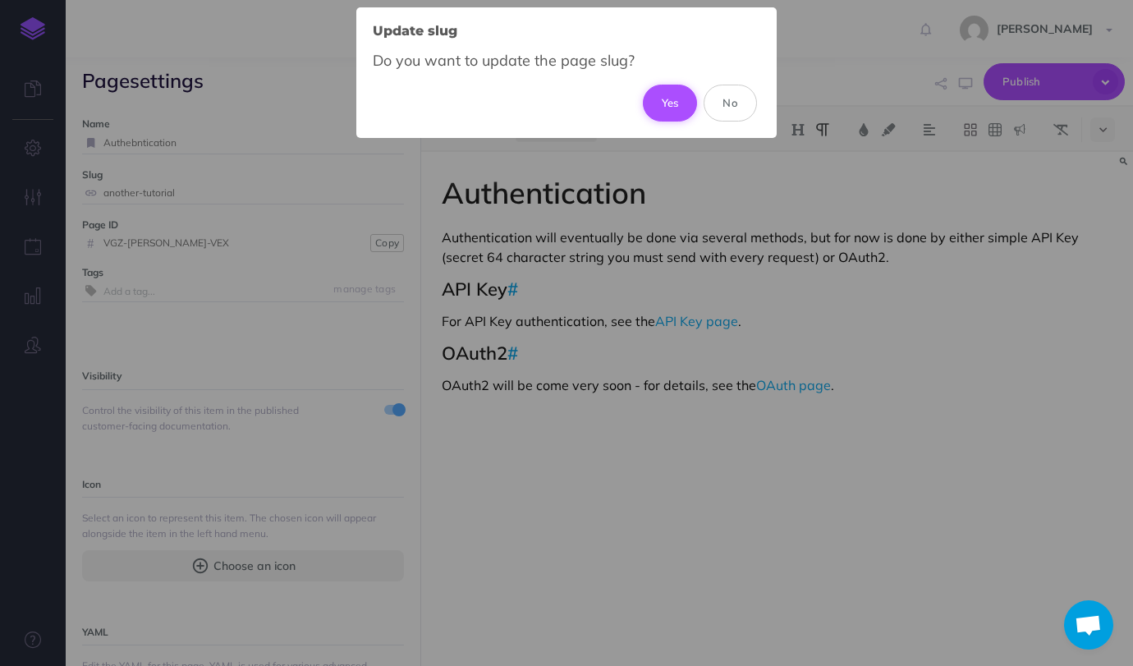
click at [665, 112] on button "Yes" at bounding box center [670, 103] width 55 height 36
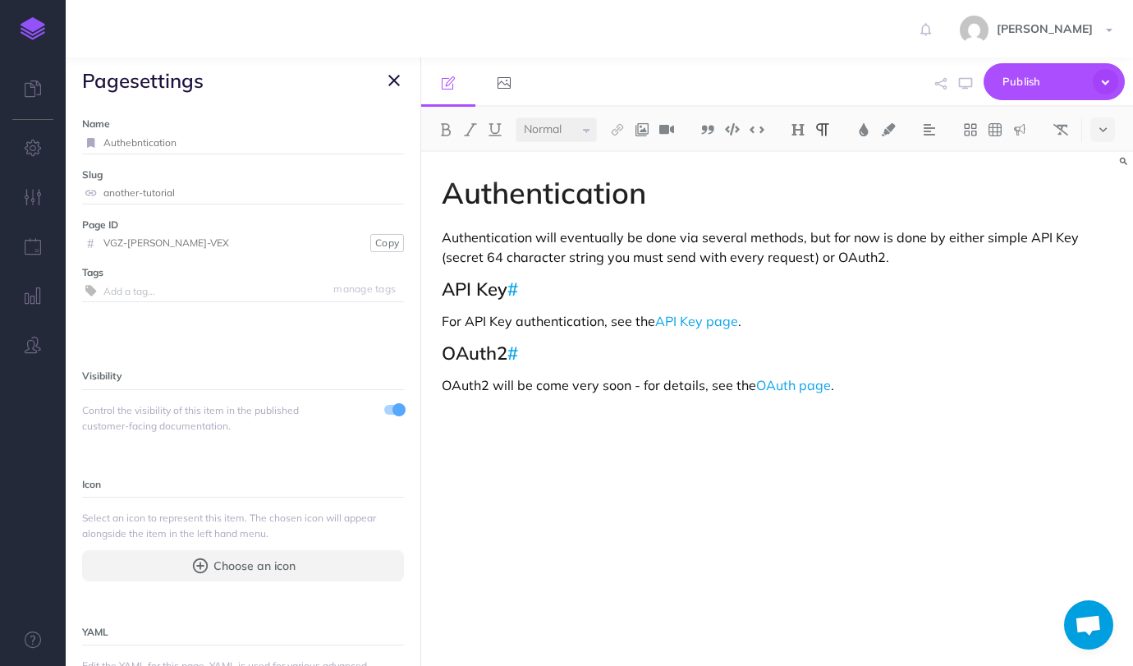
type input "authebntication"
click at [387, 79] on button "button" at bounding box center [394, 81] width 20 height 20
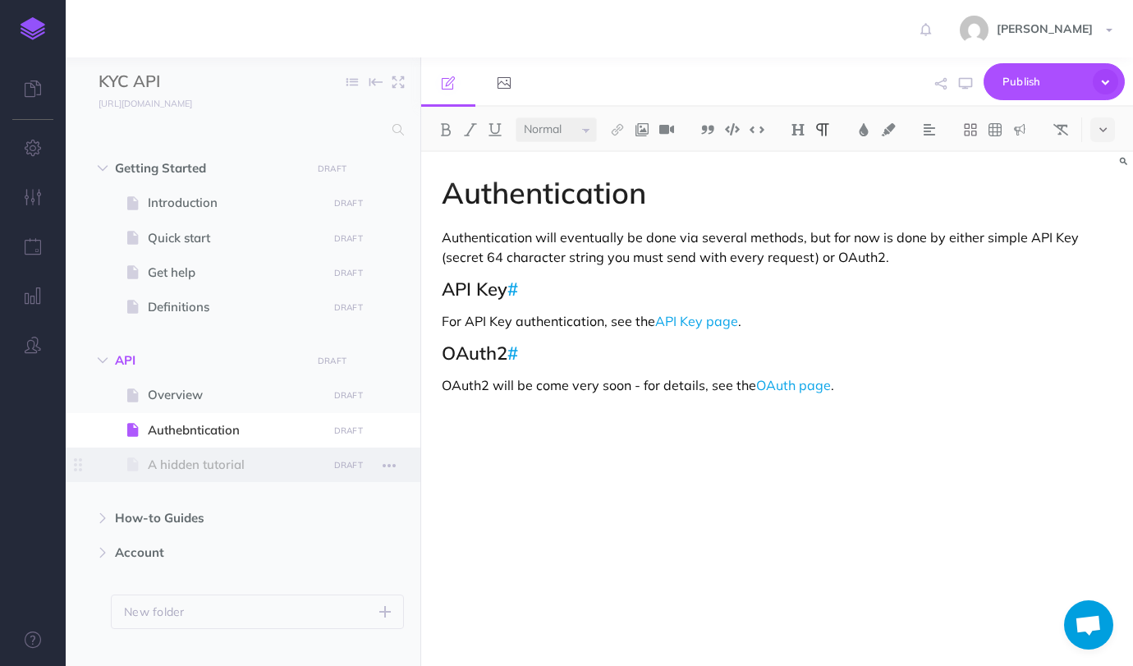
click at [236, 464] on span "A hidden tutorial" at bounding box center [235, 465] width 174 height 20
select select "null"
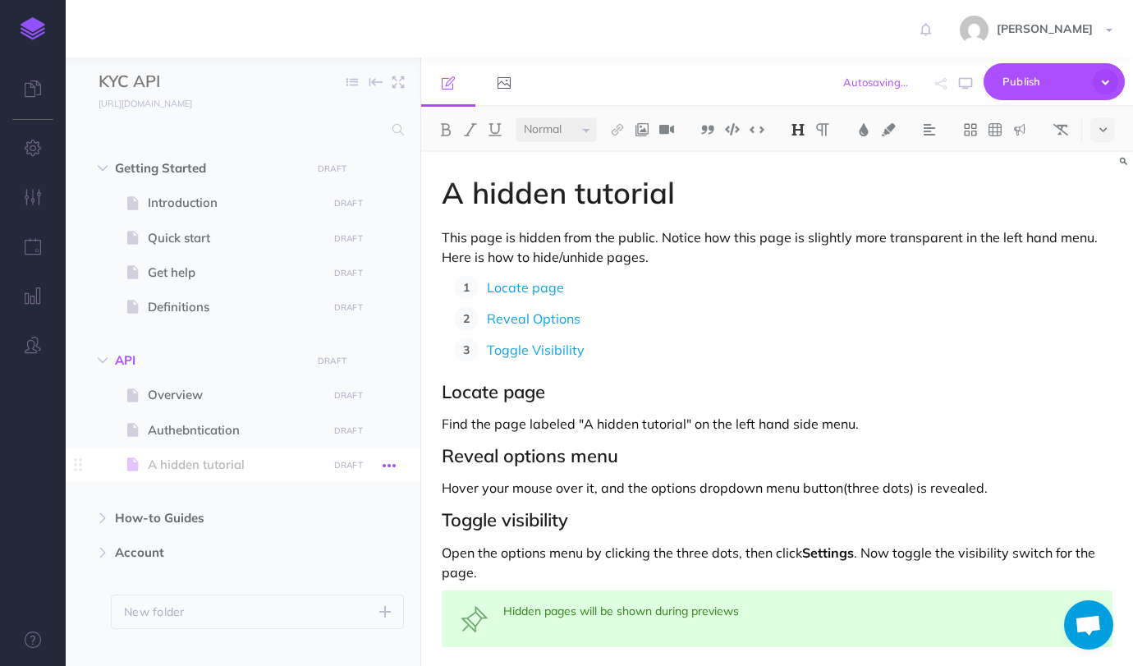
click at [391, 461] on icon "button" at bounding box center [388, 465] width 13 height 20
click at [350, 564] on link "Settings" at bounding box center [342, 575] width 123 height 27
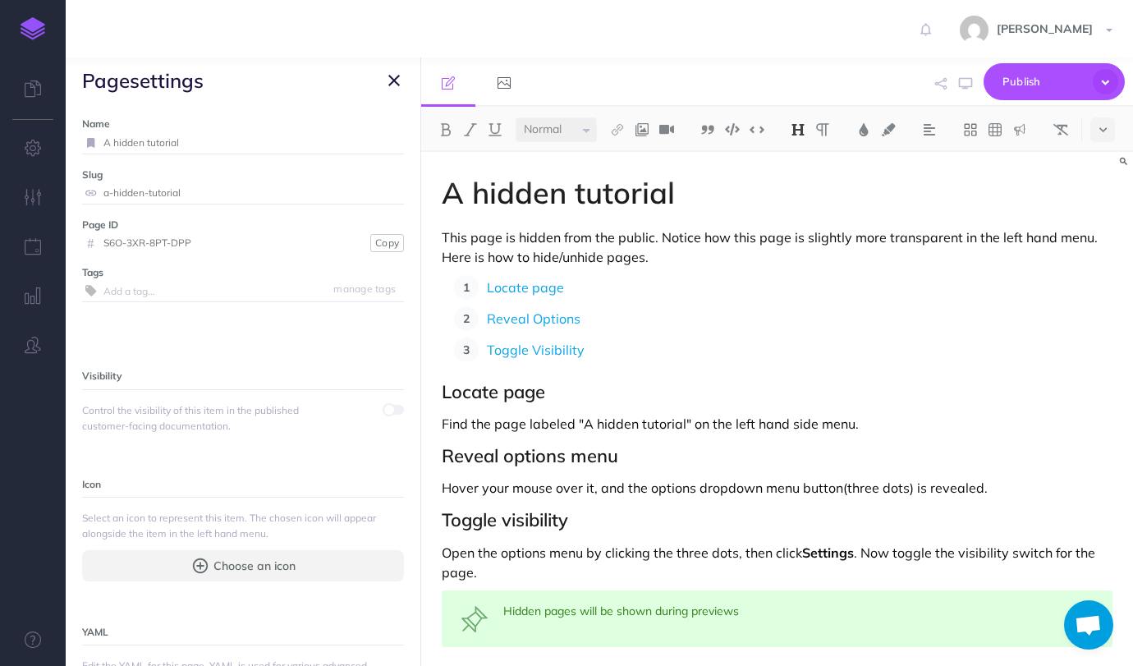
click at [271, 143] on input "A hidden tutorial" at bounding box center [253, 142] width 300 height 21
type input "API Key"
click at [377, 132] on div "API Key Save" at bounding box center [243, 143] width 322 height 22
click at [387, 148] on small "Save" at bounding box center [383, 142] width 21 height 12
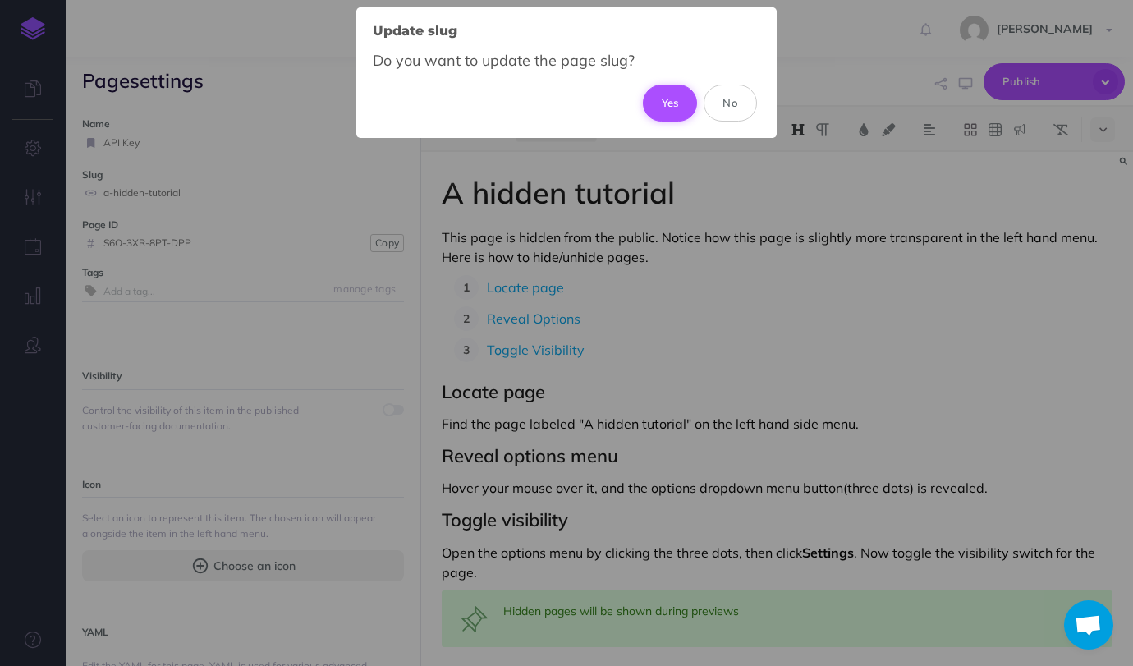
click at [659, 104] on button "Yes" at bounding box center [670, 103] width 55 height 36
type input "api-key"
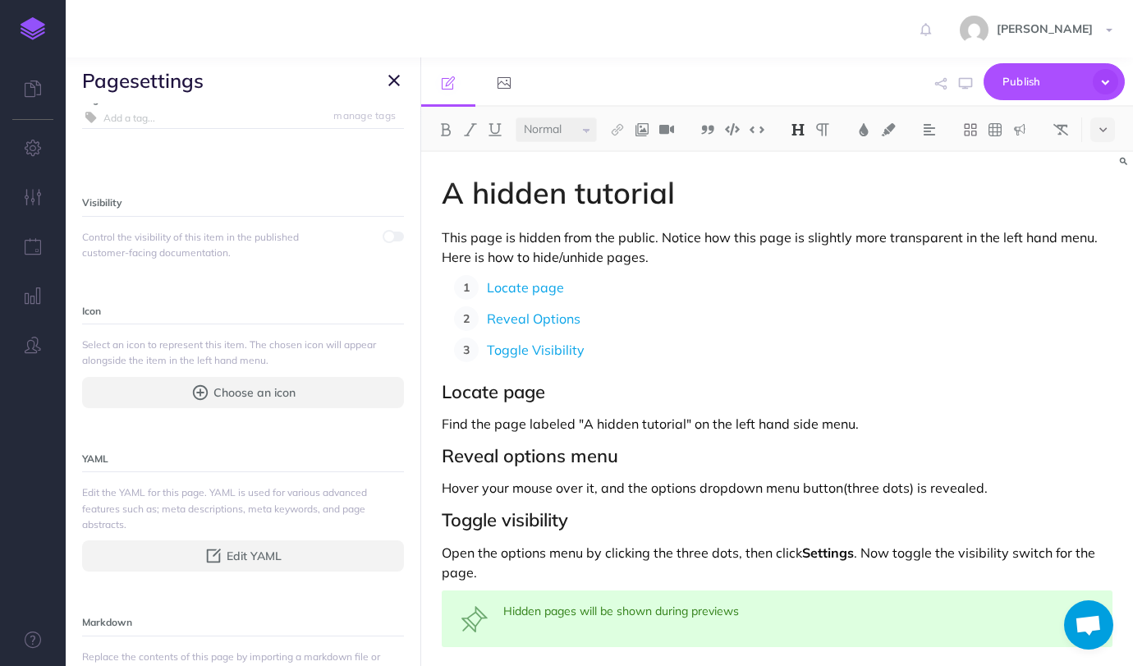
scroll to position [168, 0]
click at [394, 240] on span at bounding box center [388, 241] width 13 height 13
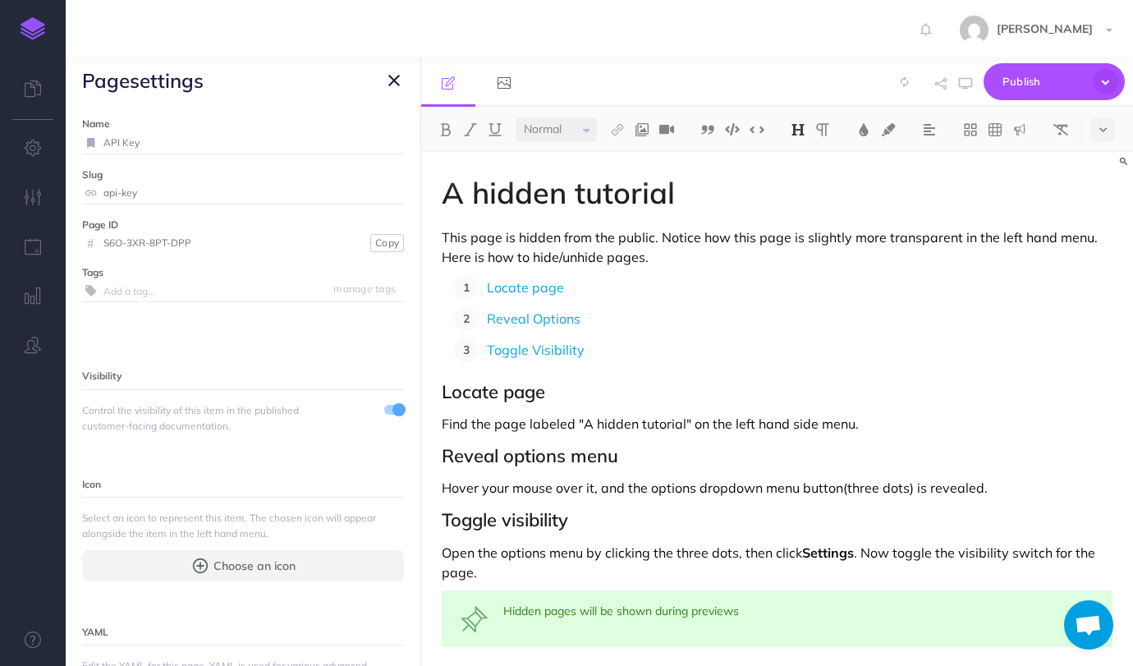
click at [631, 289] on p "Locate page" at bounding box center [799, 287] width 625 height 25
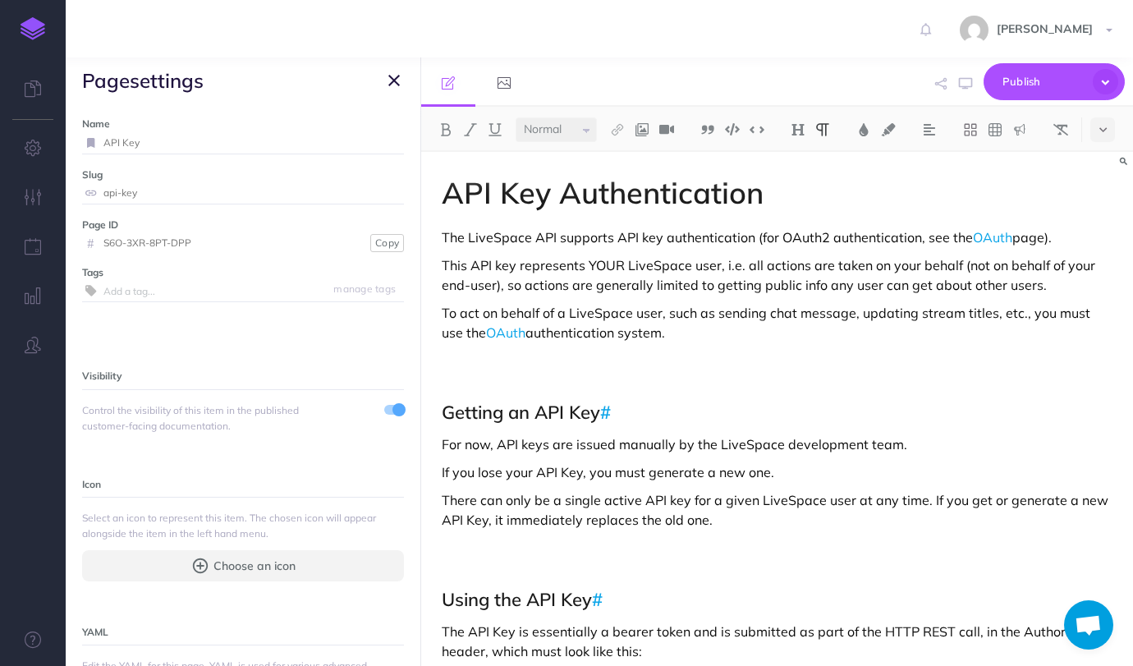
scroll to position [705, 0]
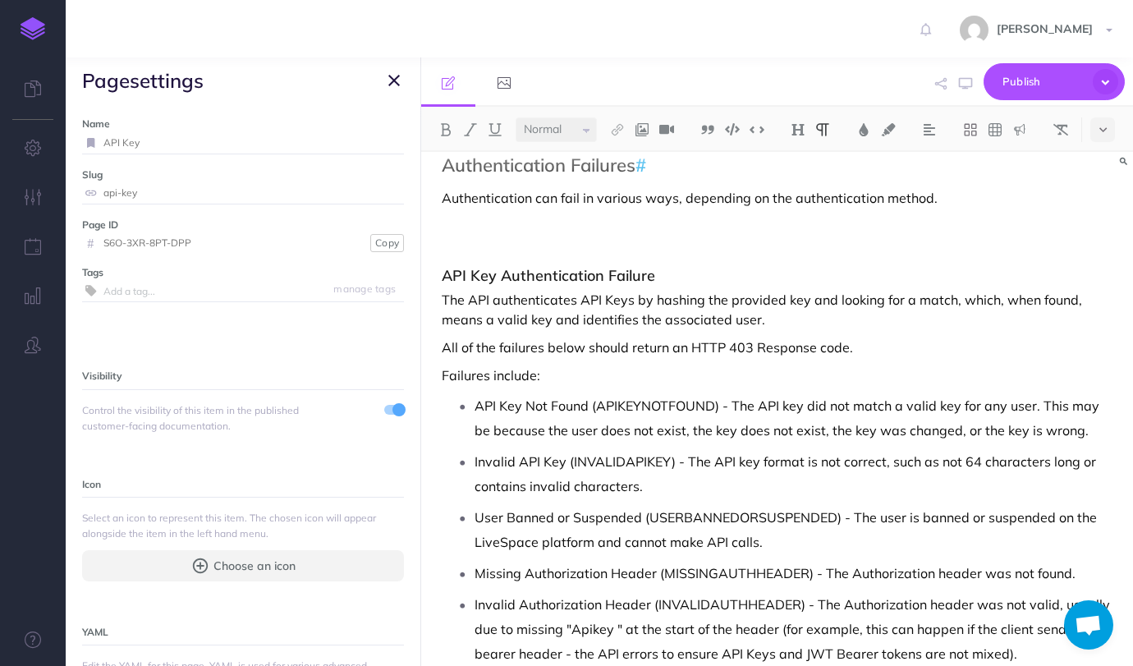
click at [393, 75] on icon "button" at bounding box center [393, 81] width 11 height 20
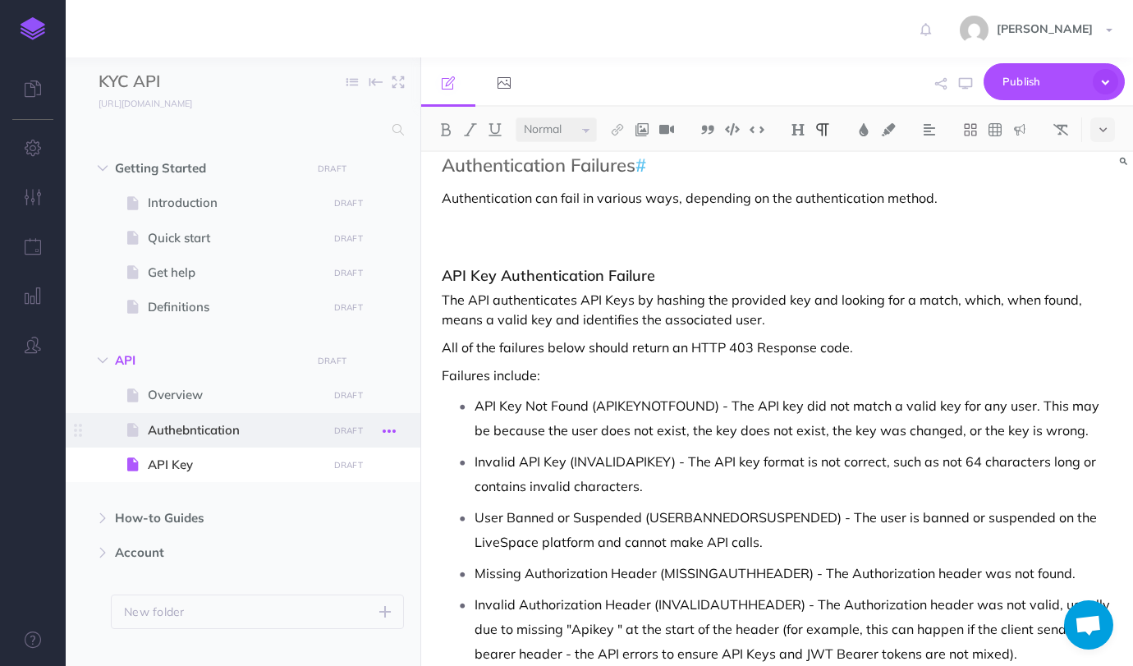
click at [385, 431] on icon "button" at bounding box center [388, 431] width 13 height 20
click at [330, 536] on link "Settings" at bounding box center [342, 540] width 123 height 27
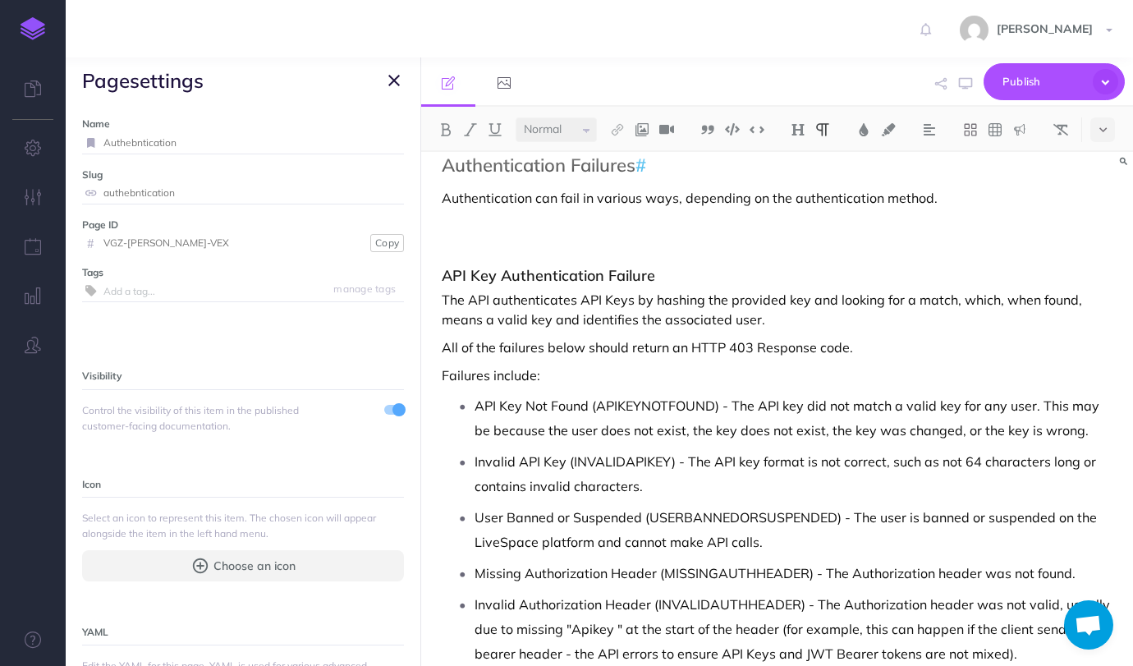
click at [135, 144] on input "Authebntication" at bounding box center [253, 142] width 300 height 21
type input "Authentication"
click at [378, 142] on small "Save" at bounding box center [383, 142] width 21 height 12
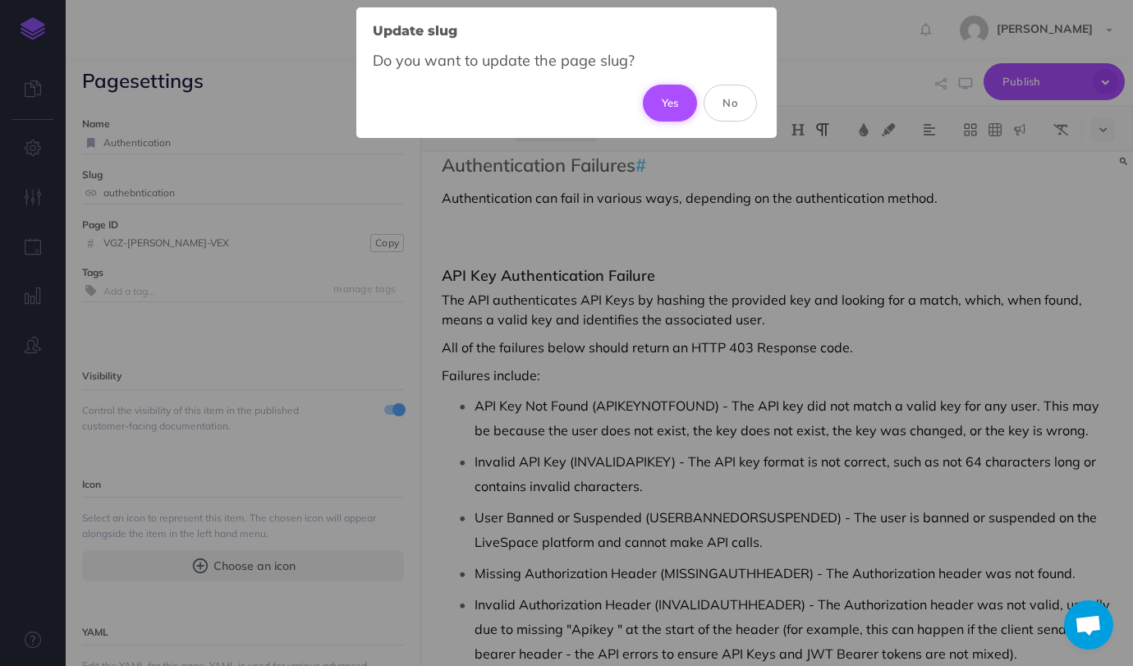
click at [662, 103] on button "Yes" at bounding box center [670, 103] width 55 height 36
type input "authentication"
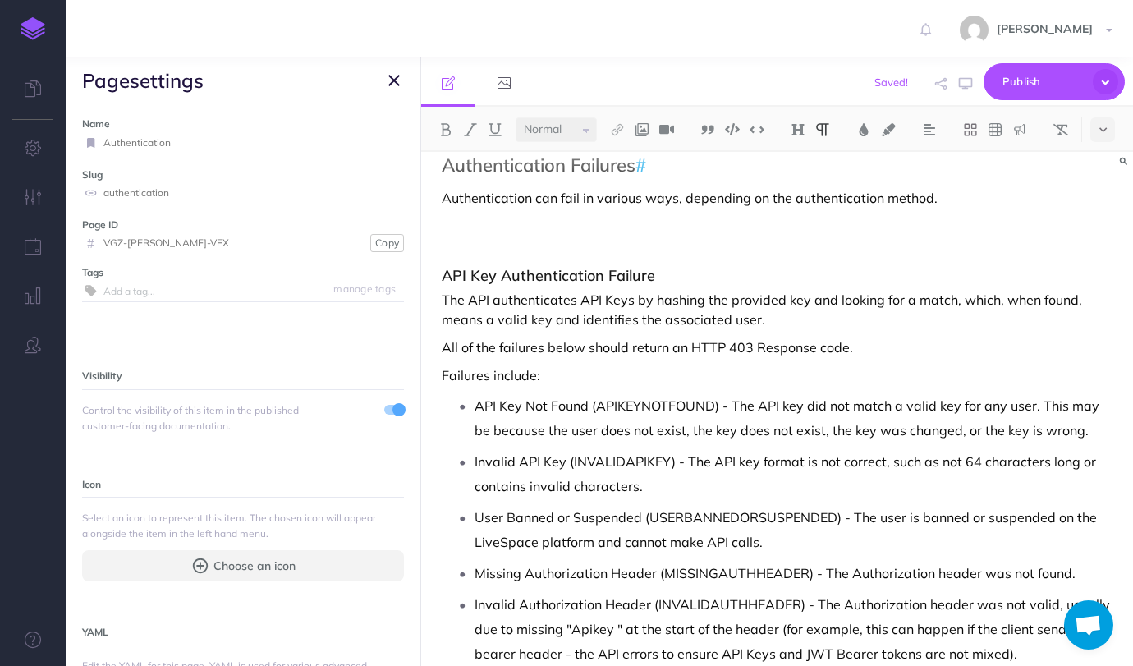
click at [396, 82] on icon "button" at bounding box center [393, 81] width 11 height 20
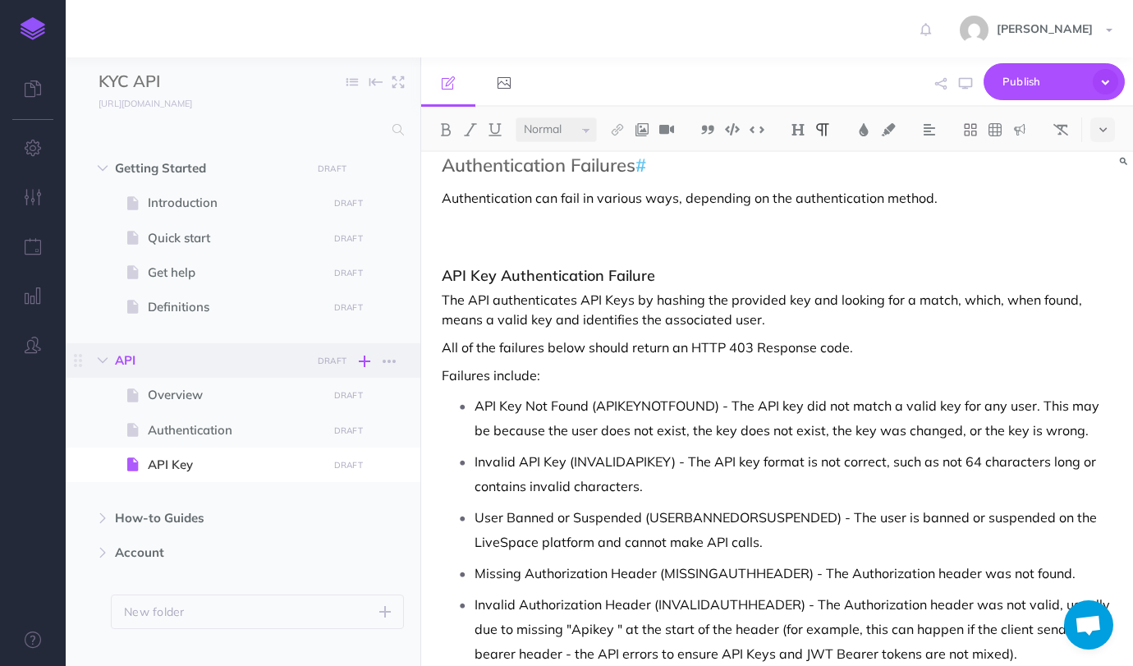
click at [367, 358] on icon "button" at bounding box center [364, 361] width 11 height 20
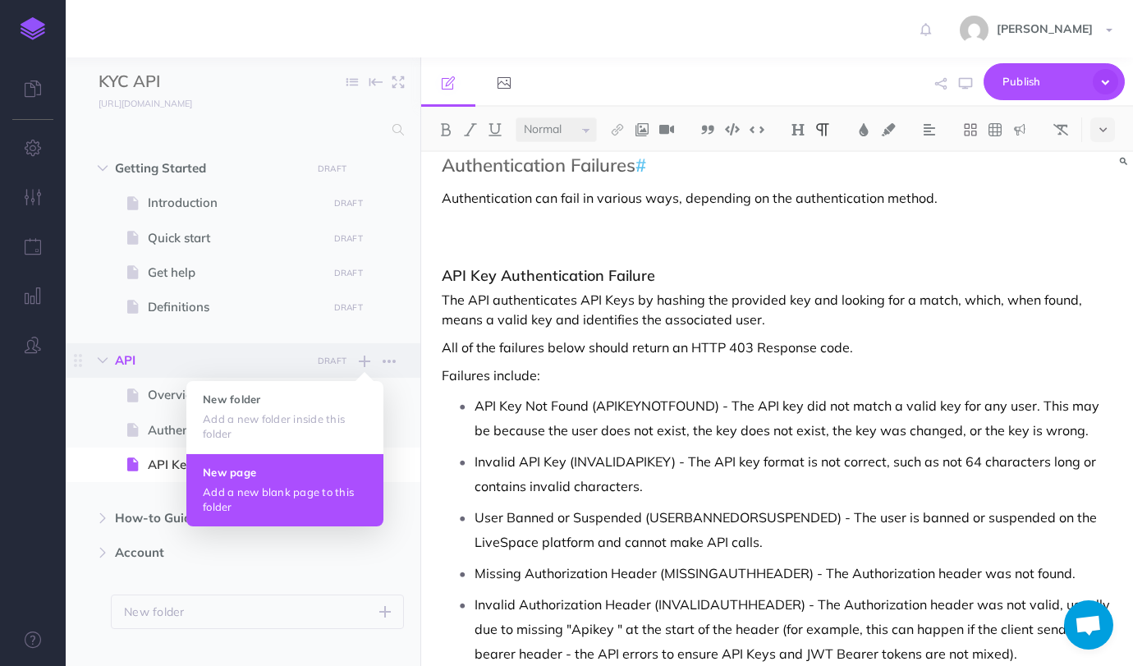
click at [259, 487] on p "Add a new blank page to this folder" at bounding box center [285, 499] width 164 height 30
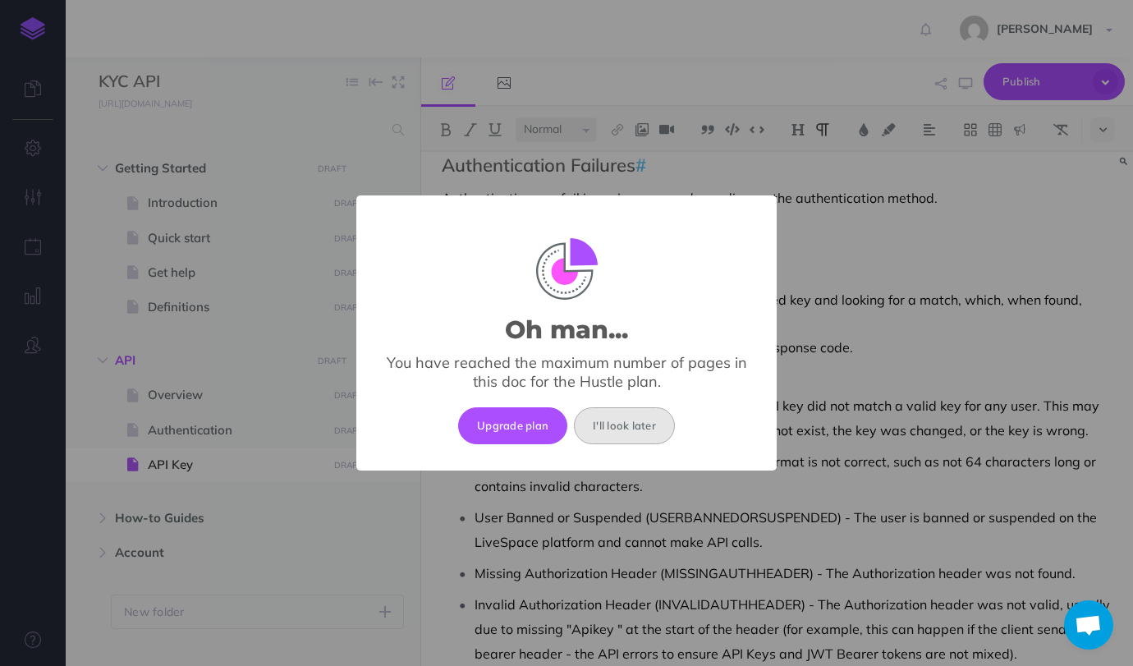
click at [615, 433] on button "I'll look later" at bounding box center [624, 425] width 101 height 36
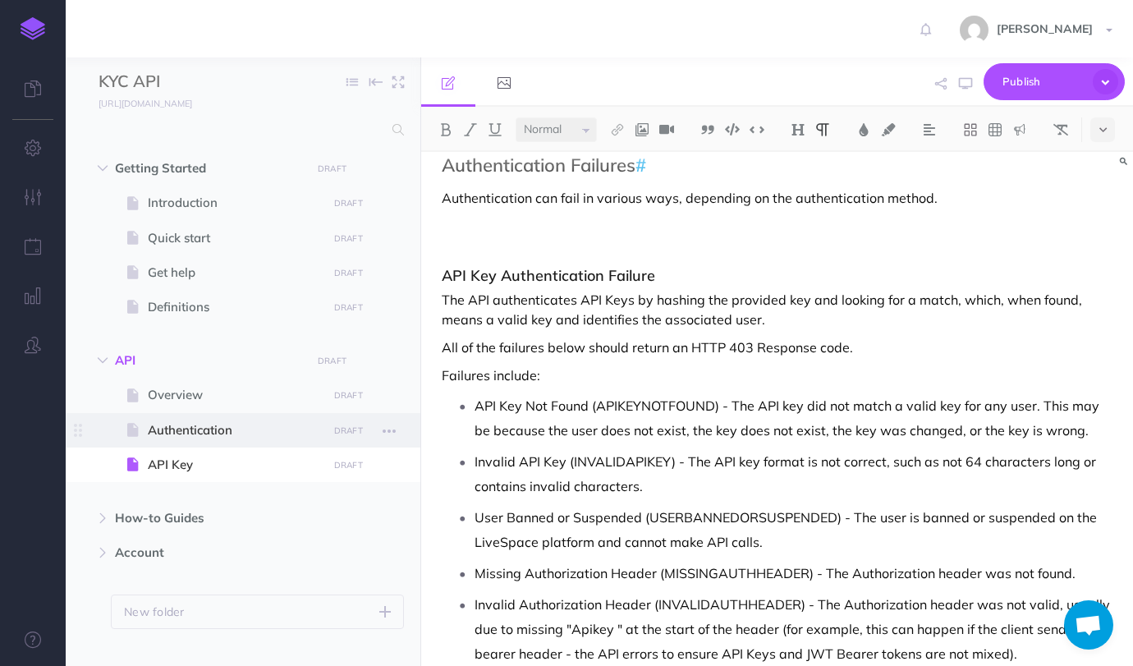
scroll to position [29, 0]
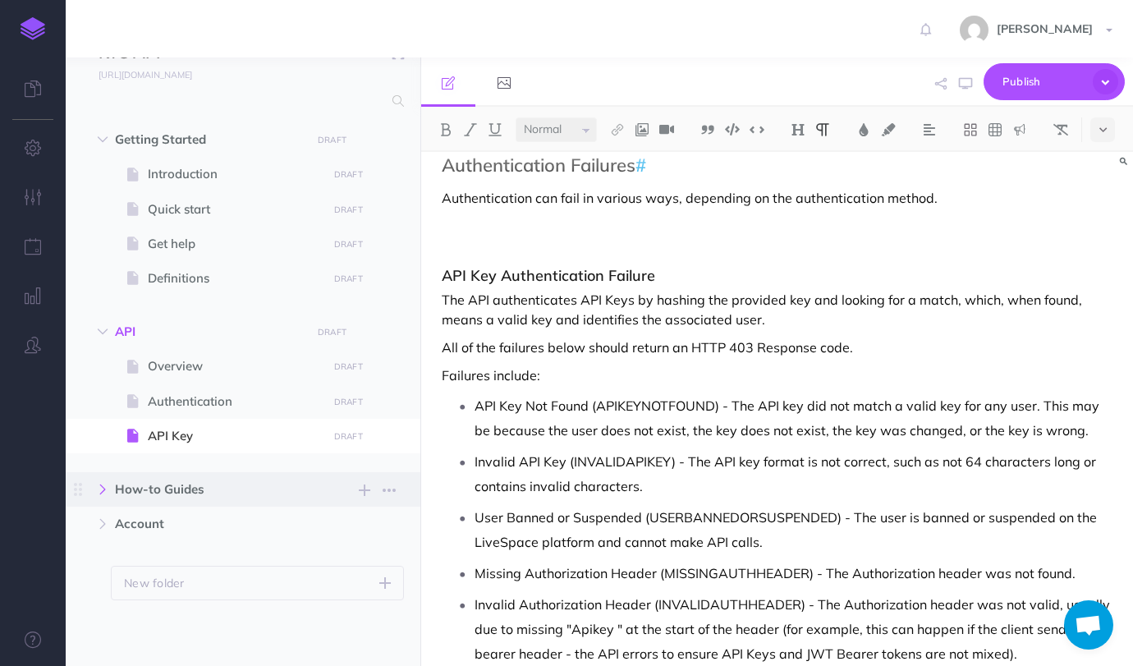
click at [99, 487] on icon "button" at bounding box center [103, 489] width 10 height 10
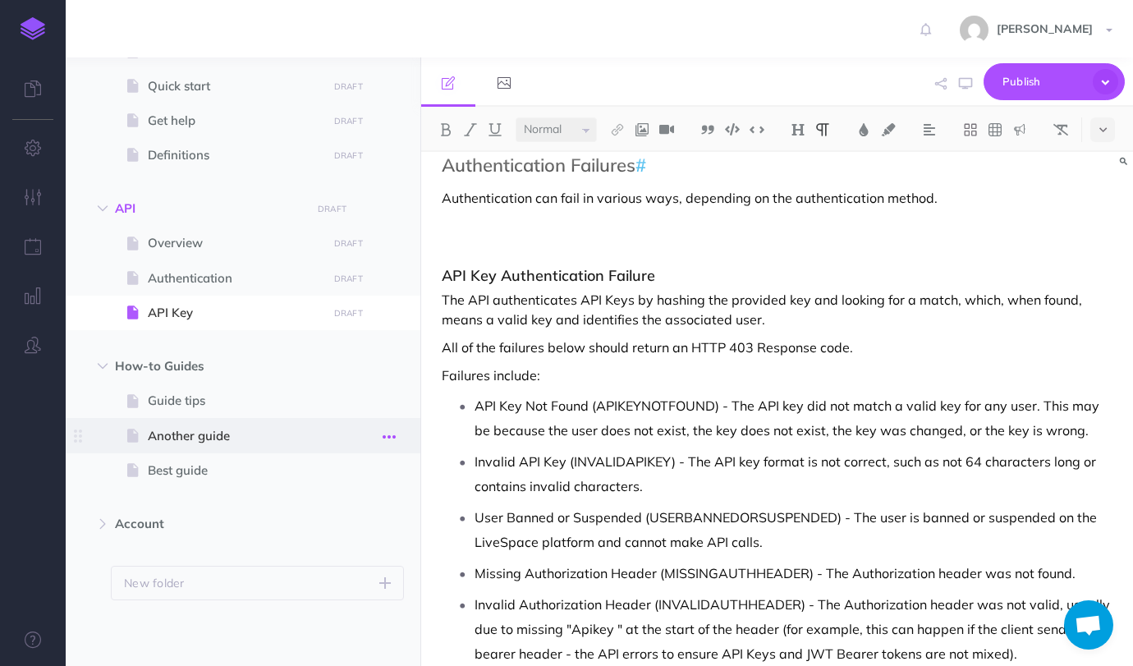
click at [389, 436] on icon "button" at bounding box center [388, 437] width 13 height 20
click at [319, 567] on link "Delete" at bounding box center [342, 573] width 123 height 27
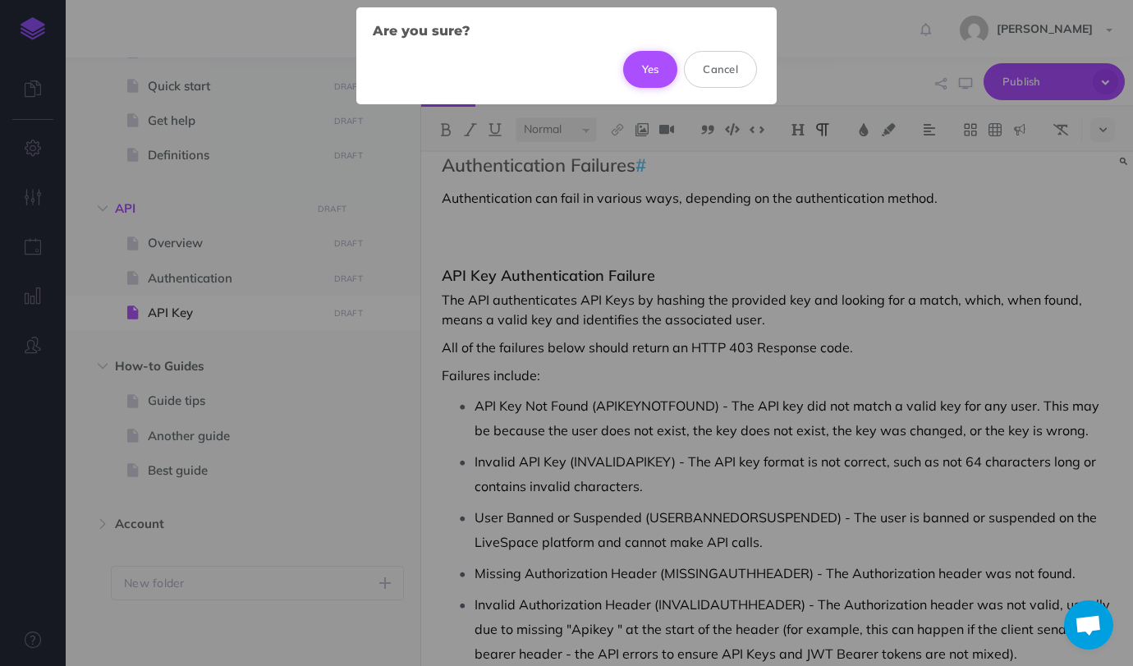
select select "null"
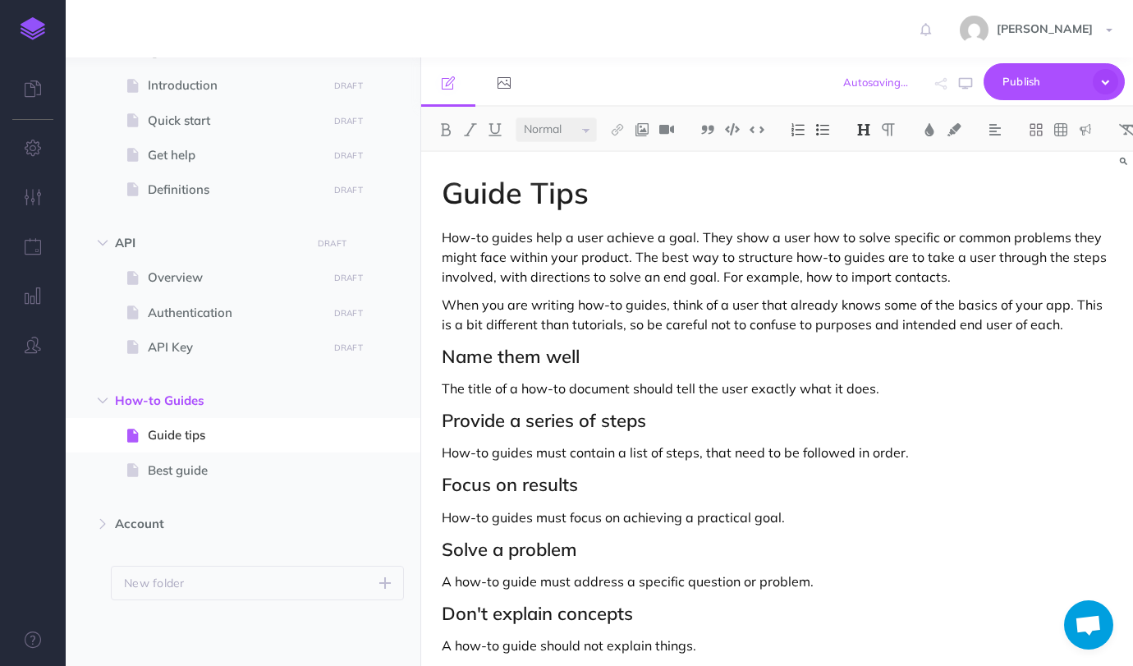
scroll to position [117, 0]
click at [207, 467] on span "Best guide" at bounding box center [235, 470] width 174 height 20
select select "null"
click at [391, 473] on icon "button" at bounding box center [388, 471] width 13 height 20
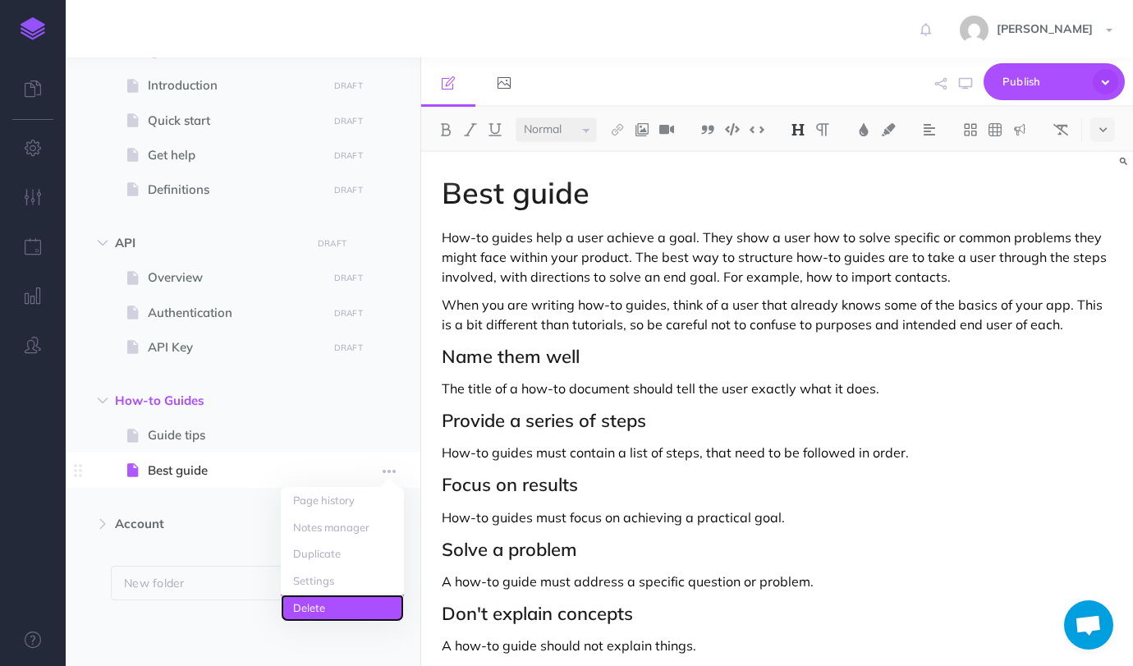
click at [328, 604] on link "Delete" at bounding box center [342, 607] width 123 height 27
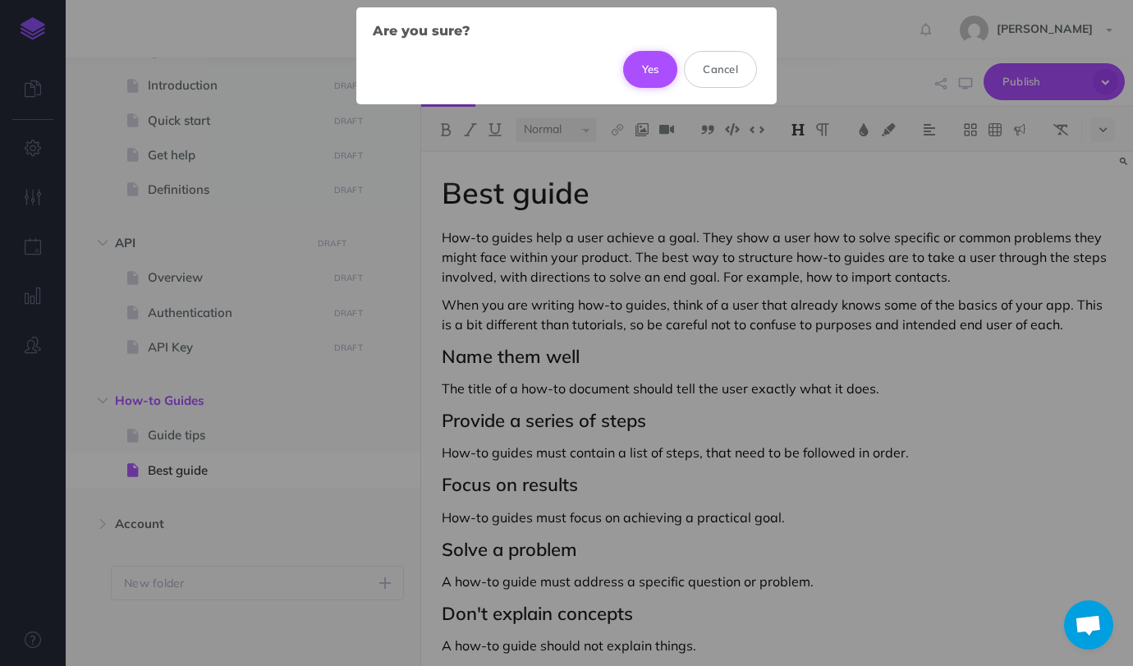
click at [648, 77] on button "Yes" at bounding box center [650, 69] width 55 height 36
select select "null"
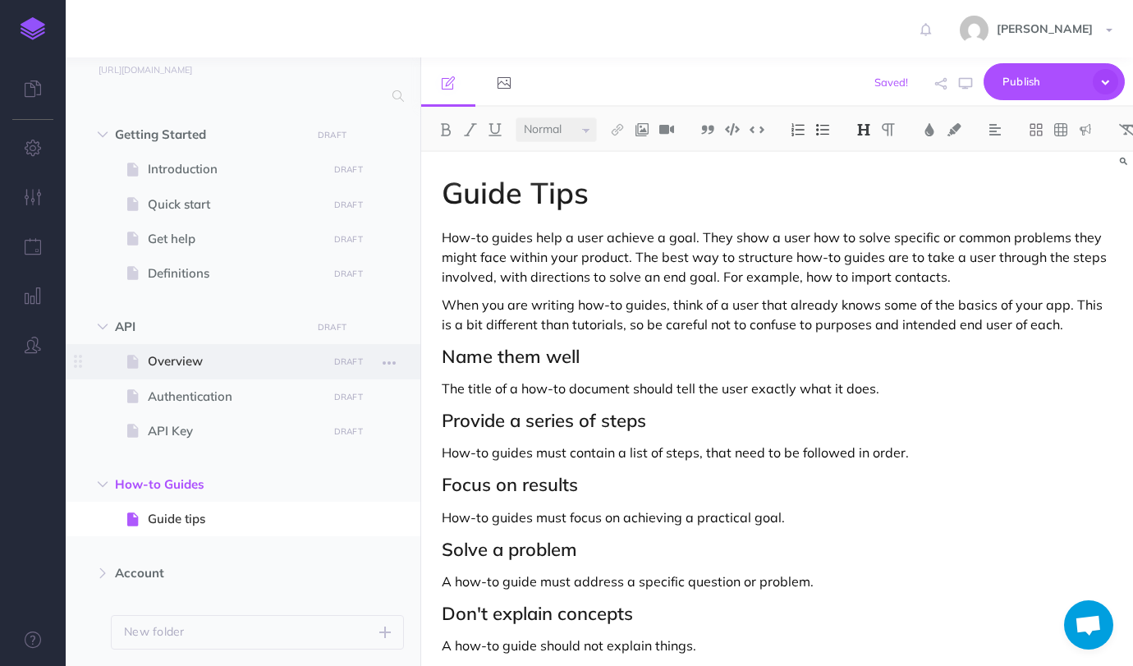
scroll to position [15, 0]
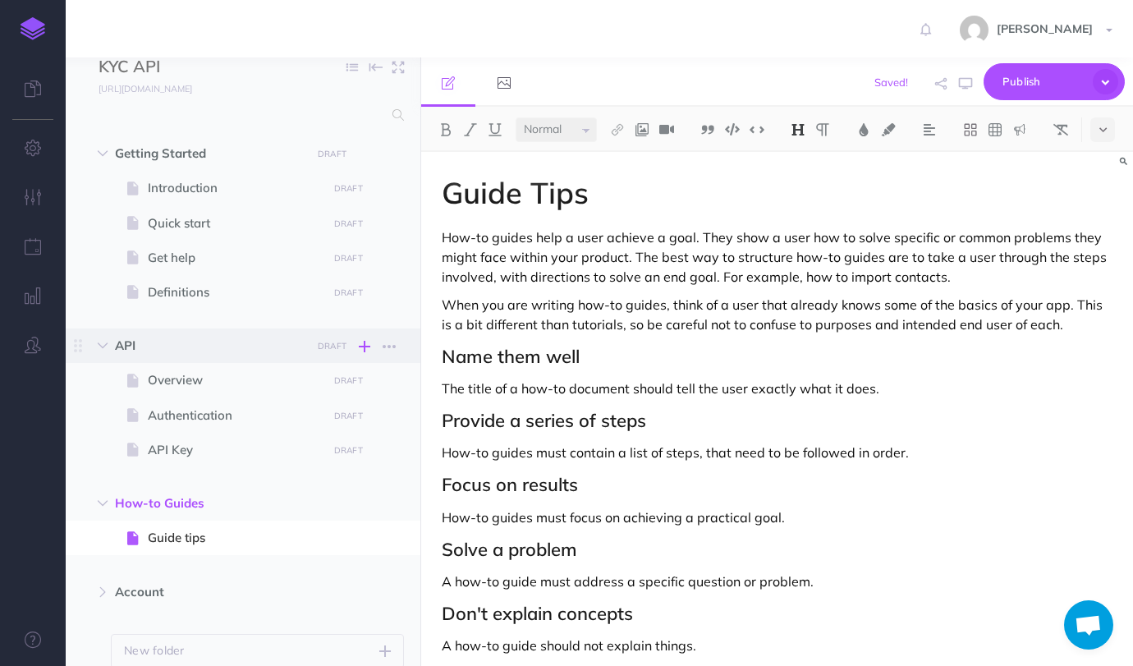
click at [369, 345] on icon "button" at bounding box center [364, 346] width 11 height 20
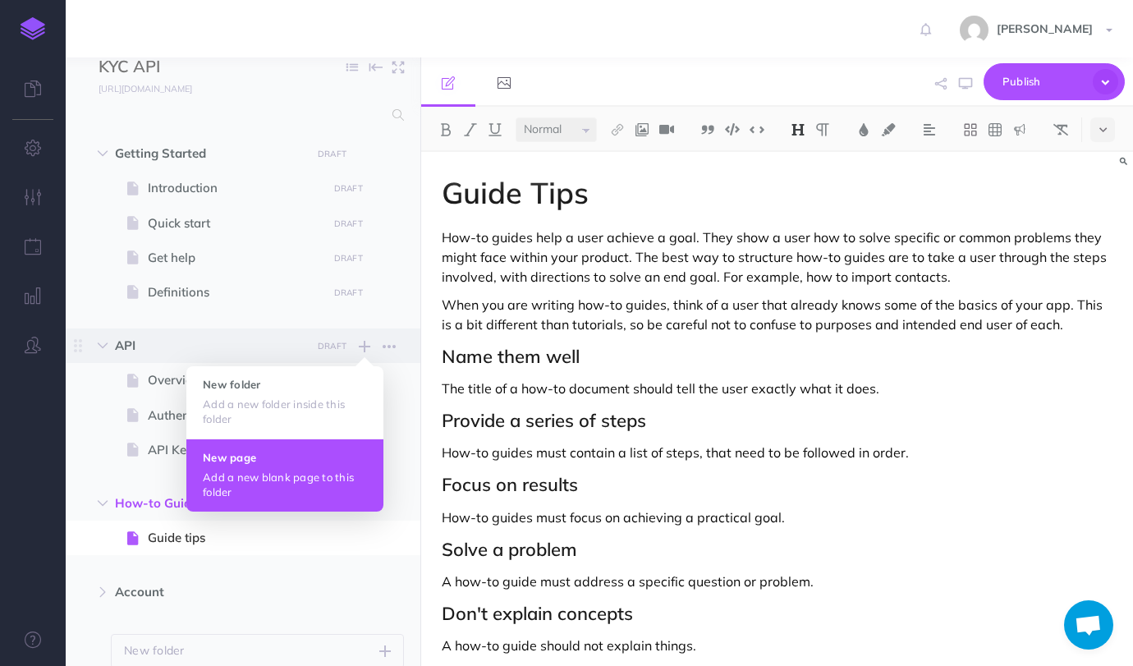
click at [299, 465] on button "New page Add a new blank page to this folder" at bounding box center [284, 474] width 197 height 73
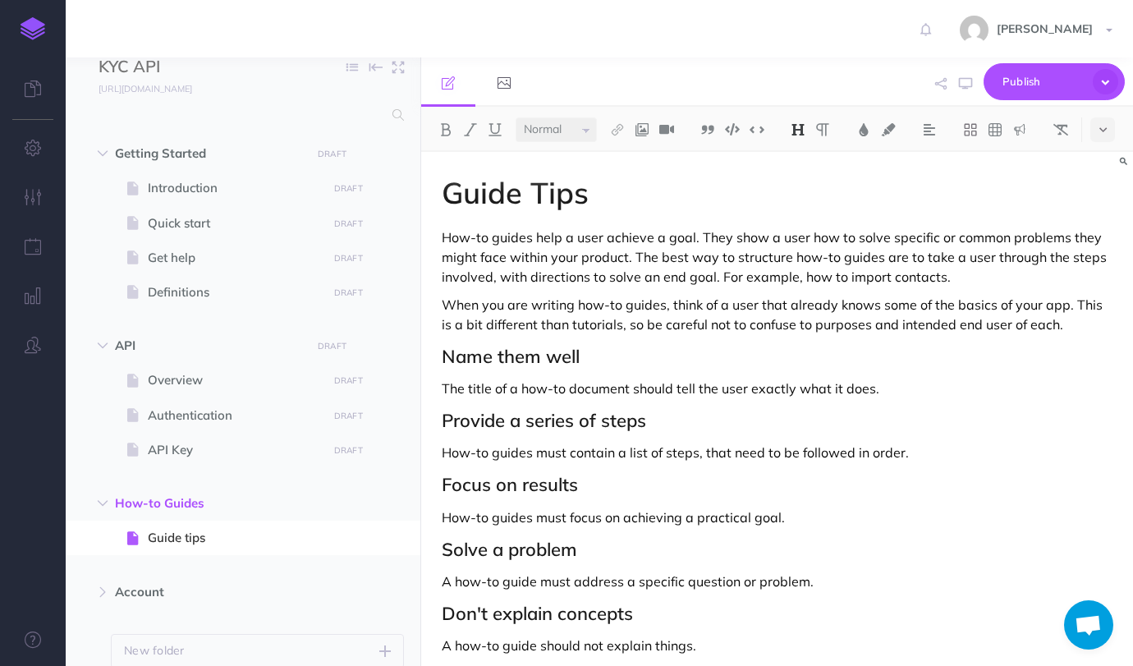
scroll to position [82, 0]
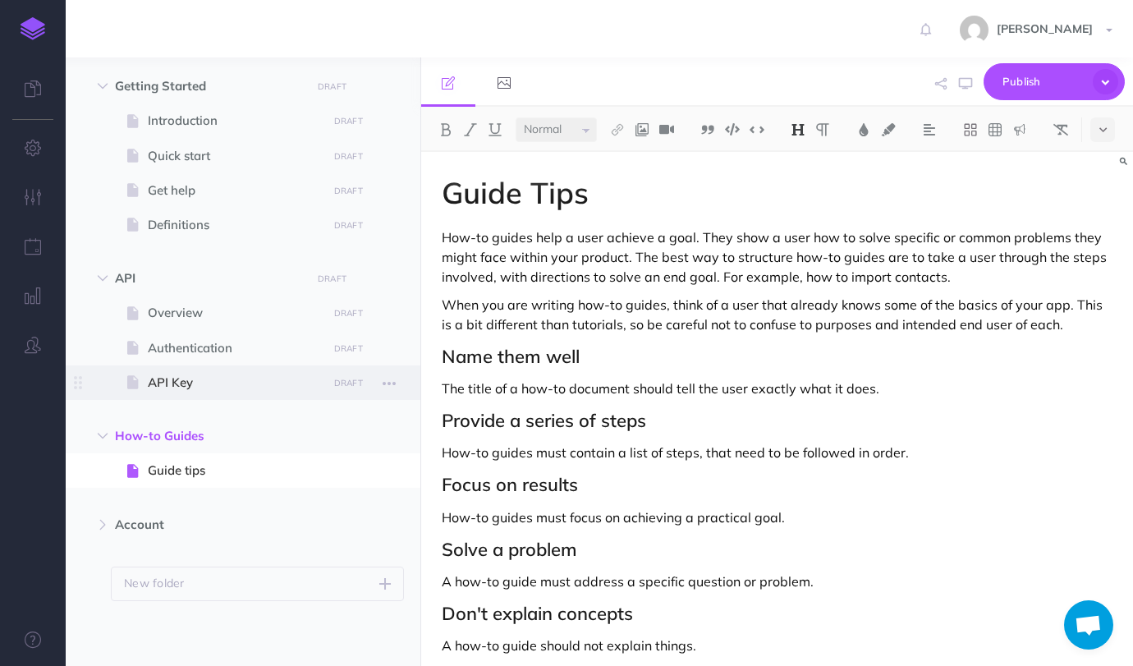
drag, startPoint x: 208, startPoint y: 469, endPoint x: 213, endPoint y: 395, distance: 74.8
click at [213, 395] on ul "Getting Started DRAFT Publish these changes Nevermind Publish New folder Add a …" at bounding box center [243, 335] width 355 height 532
drag, startPoint x: 134, startPoint y: 466, endPoint x: 128, endPoint y: 478, distance: 12.8
click at [128, 477] on icon at bounding box center [133, 471] width 12 height 12
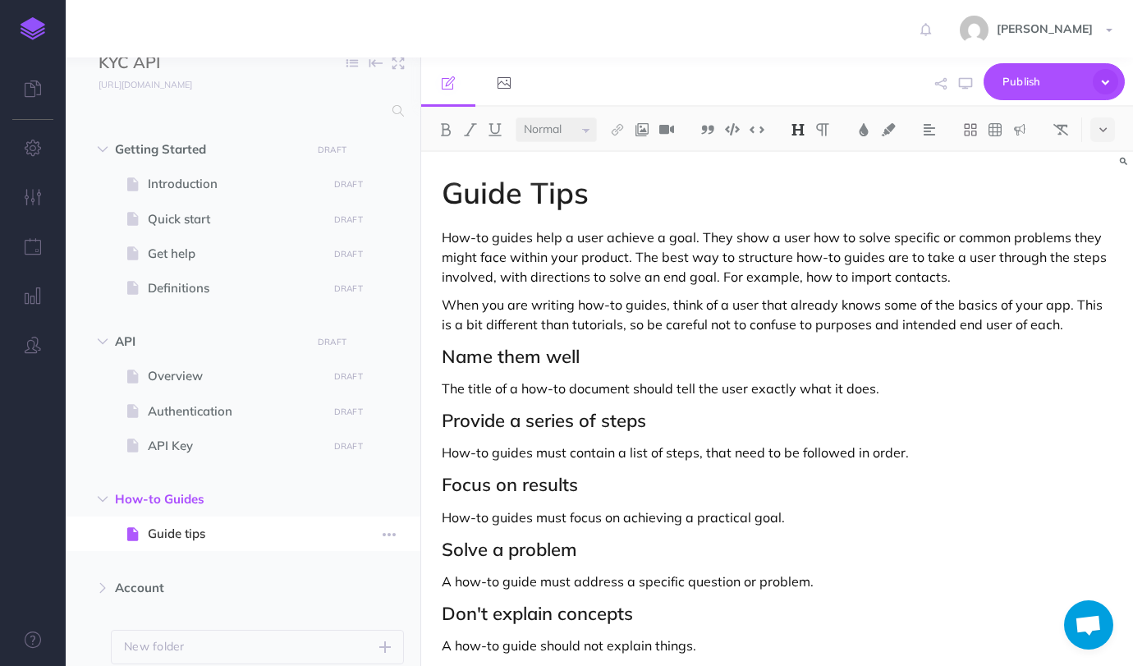
scroll to position [11, 0]
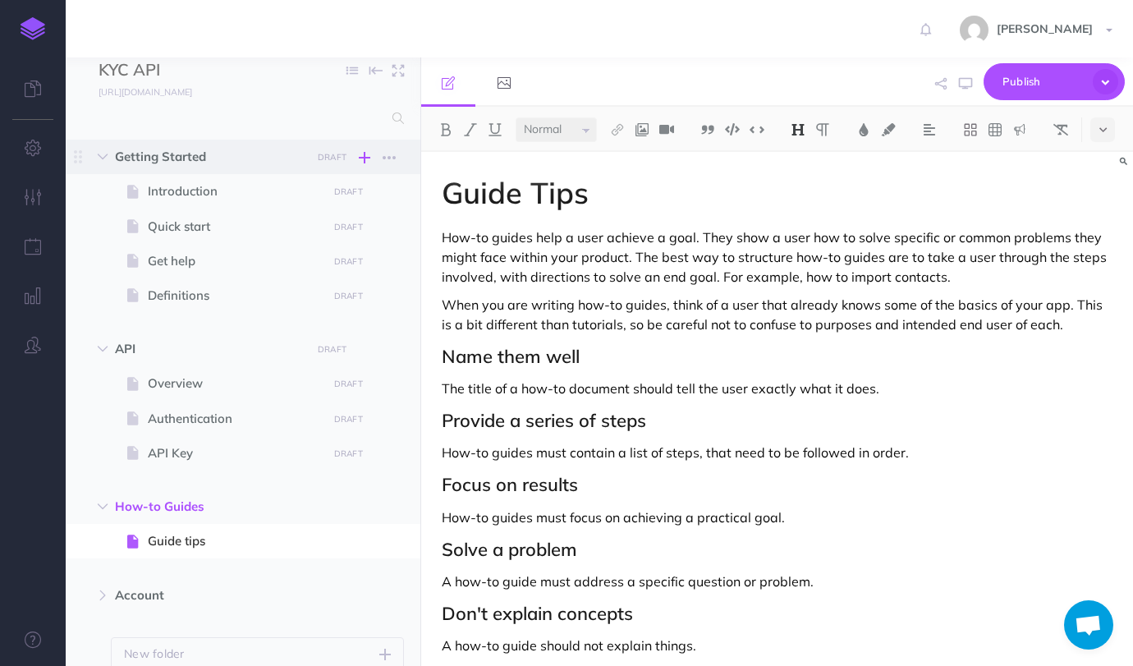
click at [366, 158] on icon "button" at bounding box center [364, 158] width 11 height 20
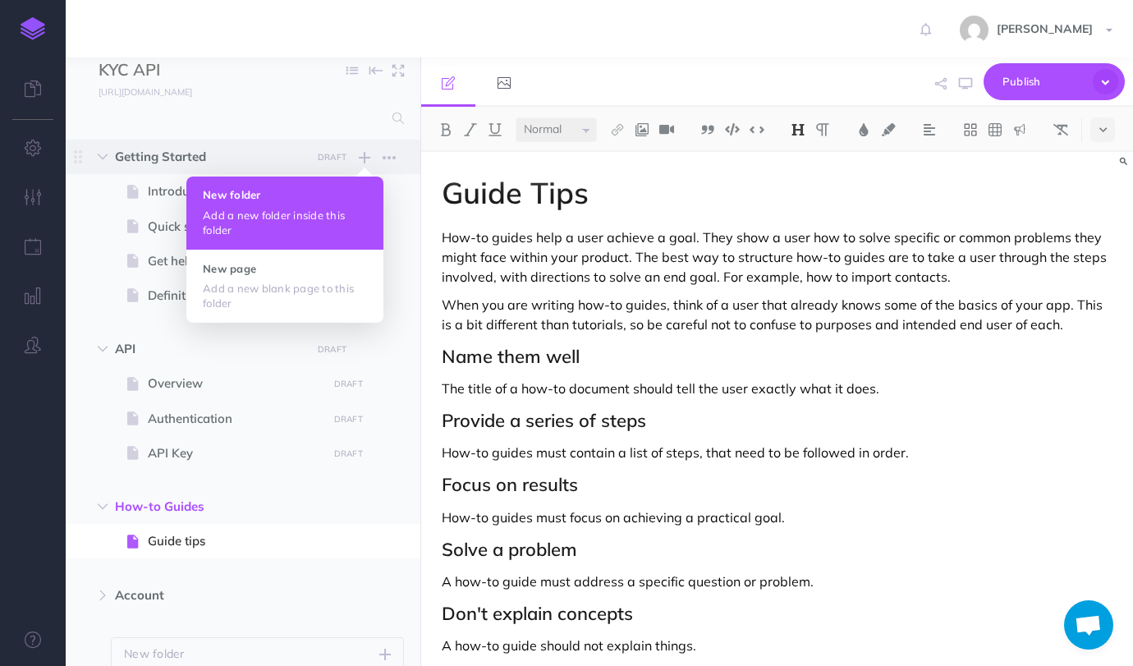
click at [331, 199] on h4 "New folder" at bounding box center [285, 194] width 164 height 11
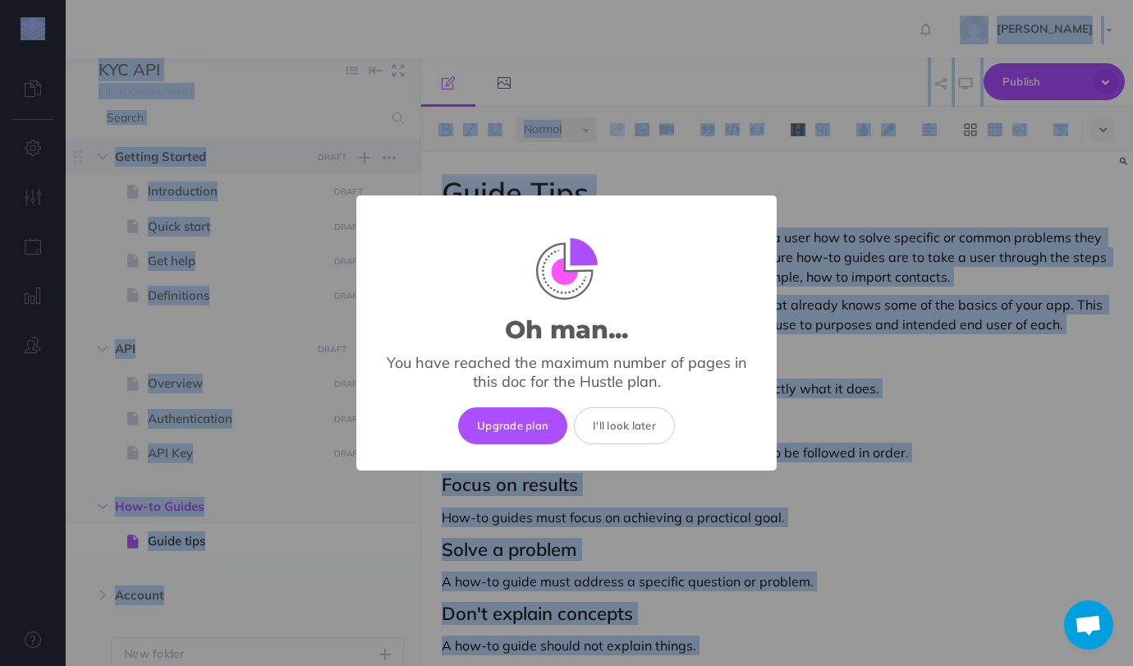
click at [331, 199] on div "Oh man... × You have reached the maximum number of pages in this doc for the Hu…" at bounding box center [566, 333] width 1133 height 666
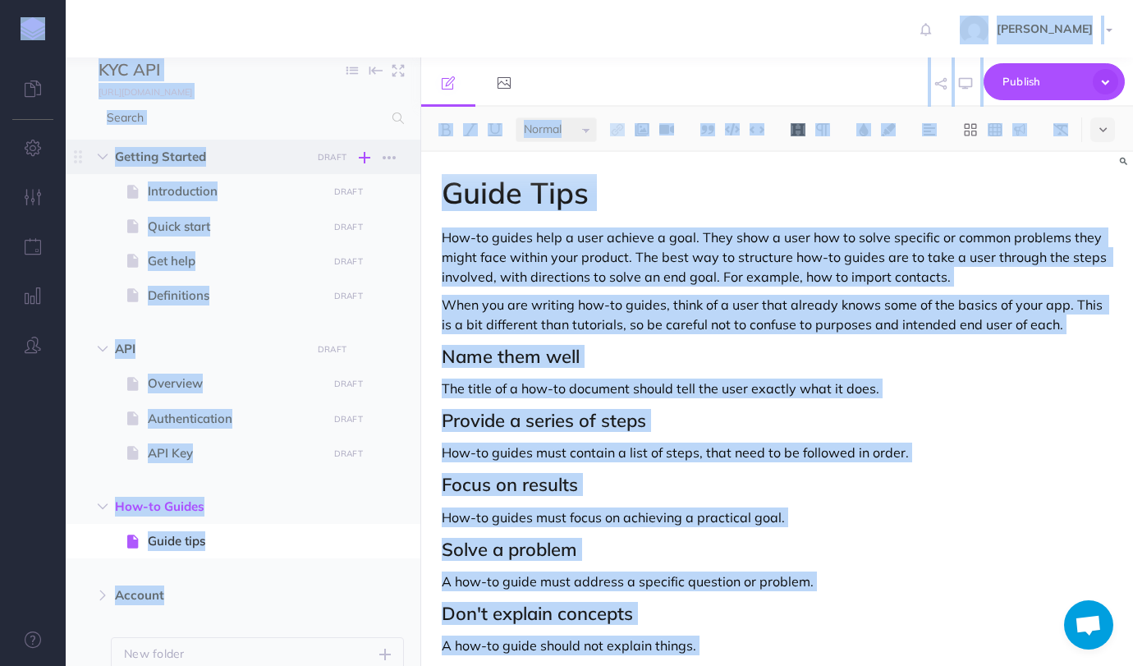
click at [368, 157] on icon "button" at bounding box center [364, 158] width 11 height 20
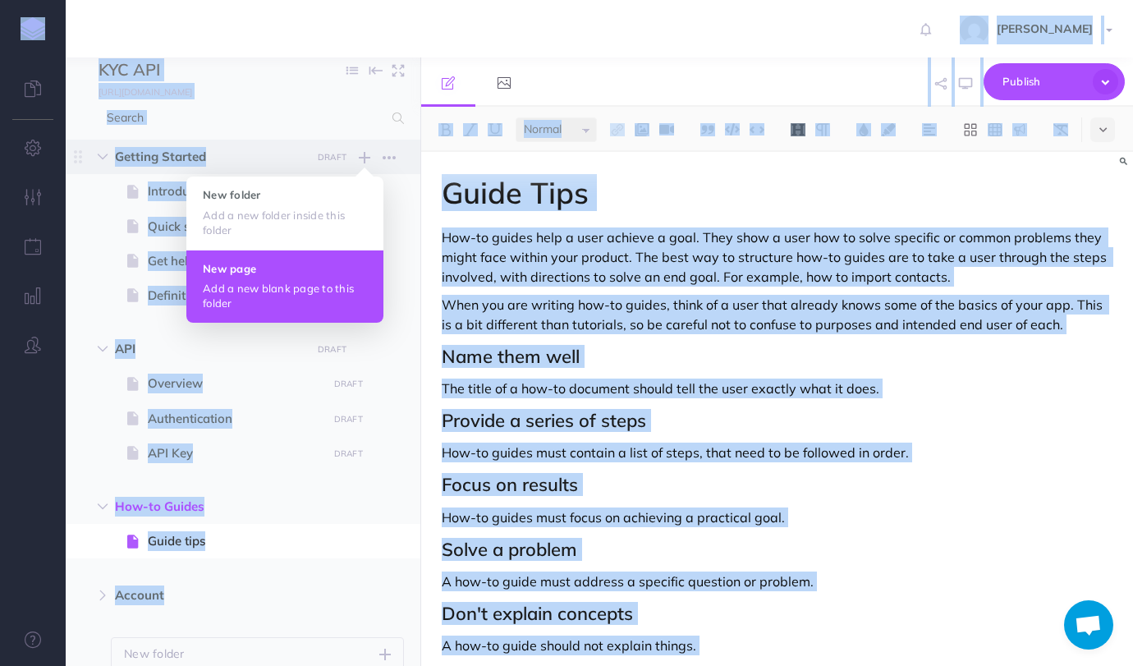
click at [362, 275] on button "New page Add a new blank page to this folder" at bounding box center [284, 285] width 197 height 73
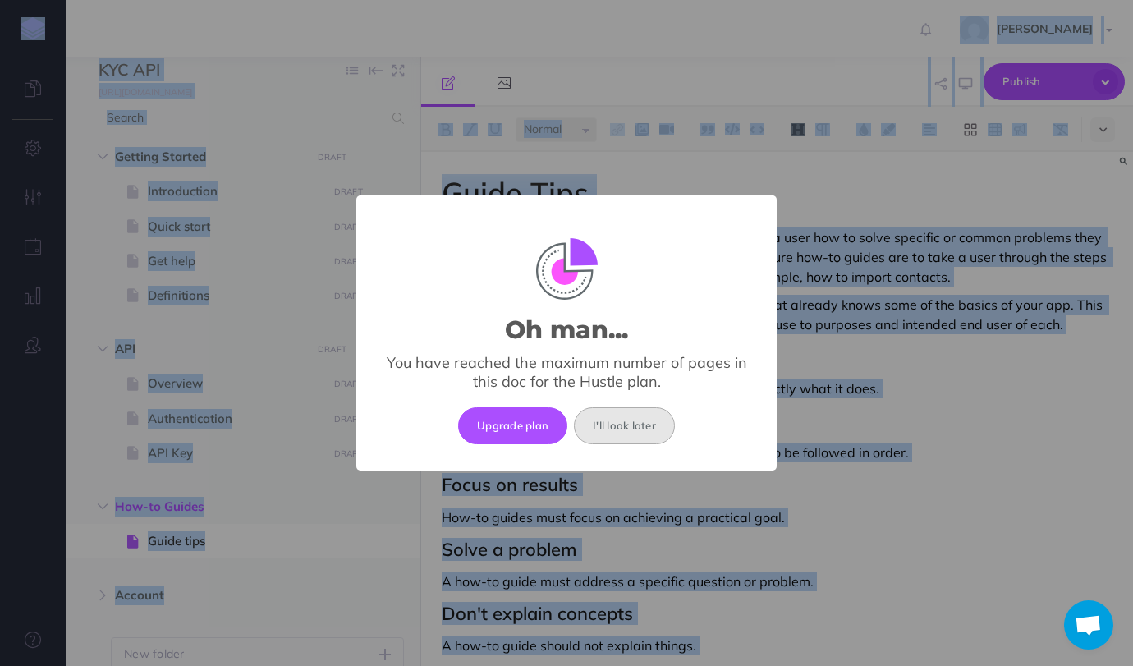
click at [606, 419] on button "I'll look later" at bounding box center [624, 425] width 101 height 36
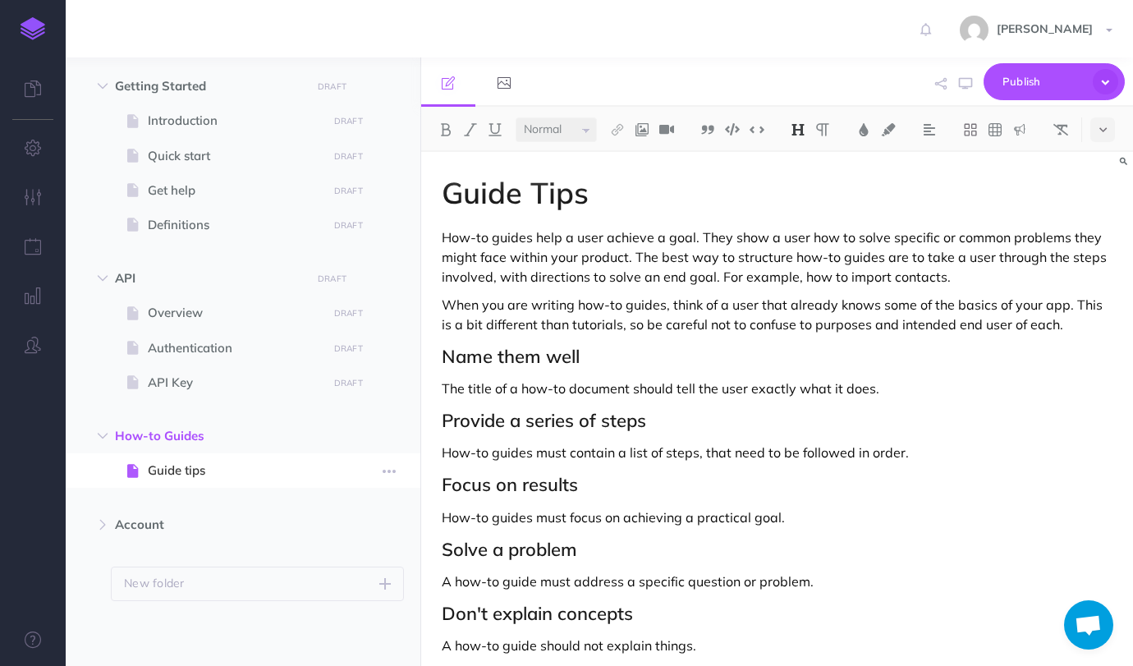
click at [188, 471] on span "Guide tips" at bounding box center [235, 470] width 174 height 20
click at [551, 269] on p "How-to guides help a user achieve a goal. They show a user how to solve specifi…" at bounding box center [777, 256] width 670 height 59
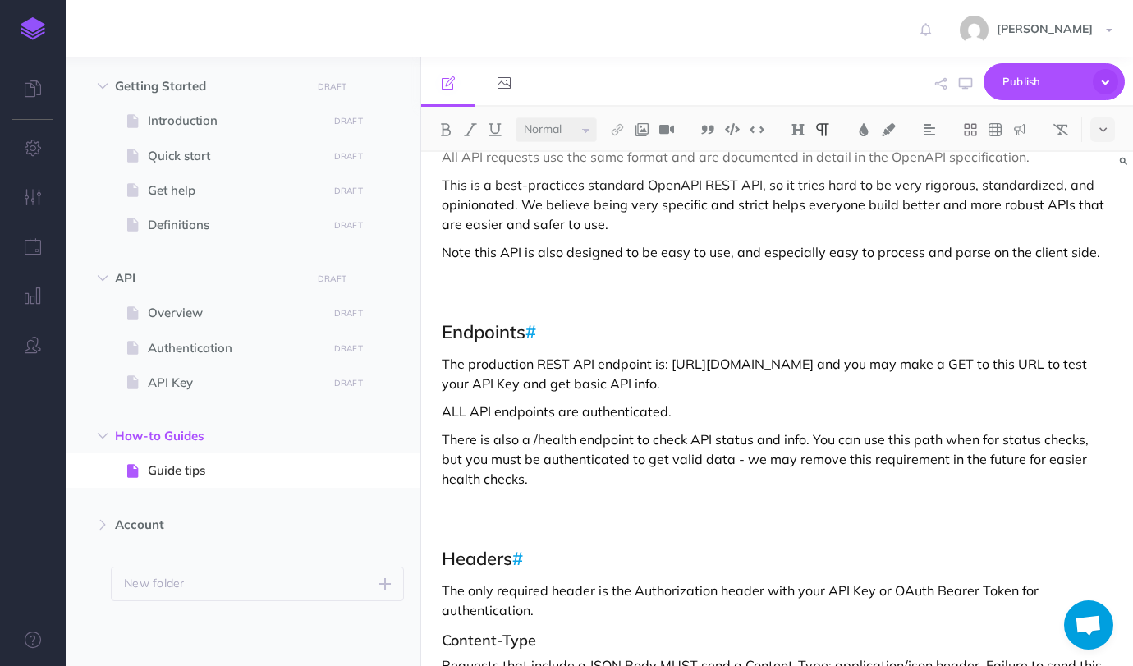
scroll to position [0, 0]
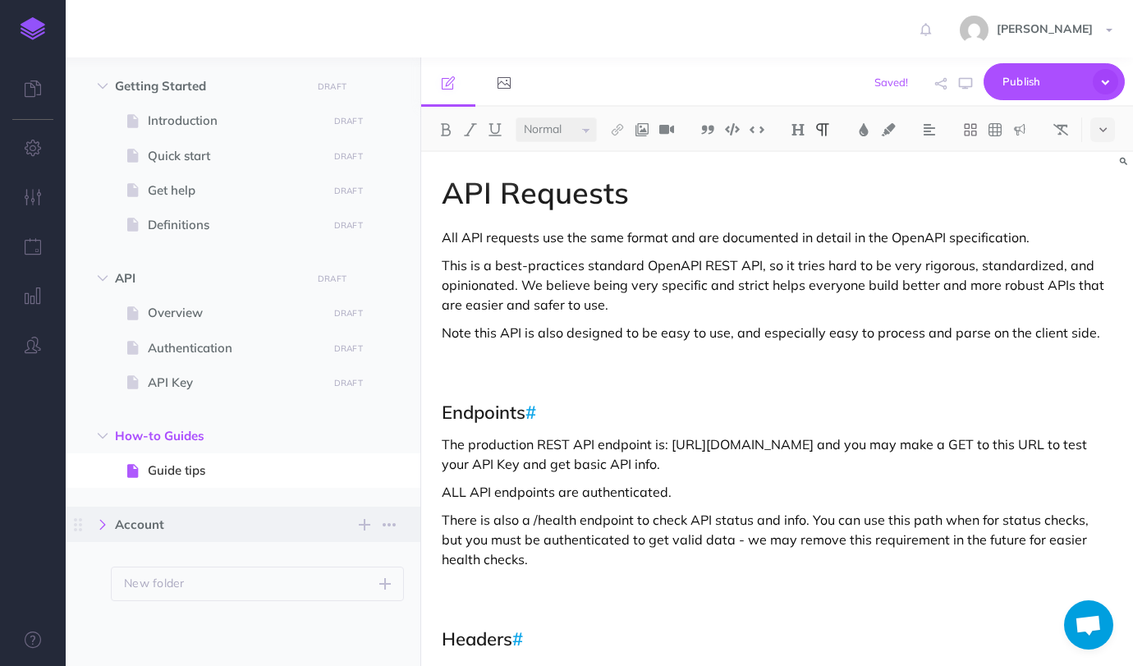
click at [100, 522] on icon "button" at bounding box center [103, 524] width 10 height 10
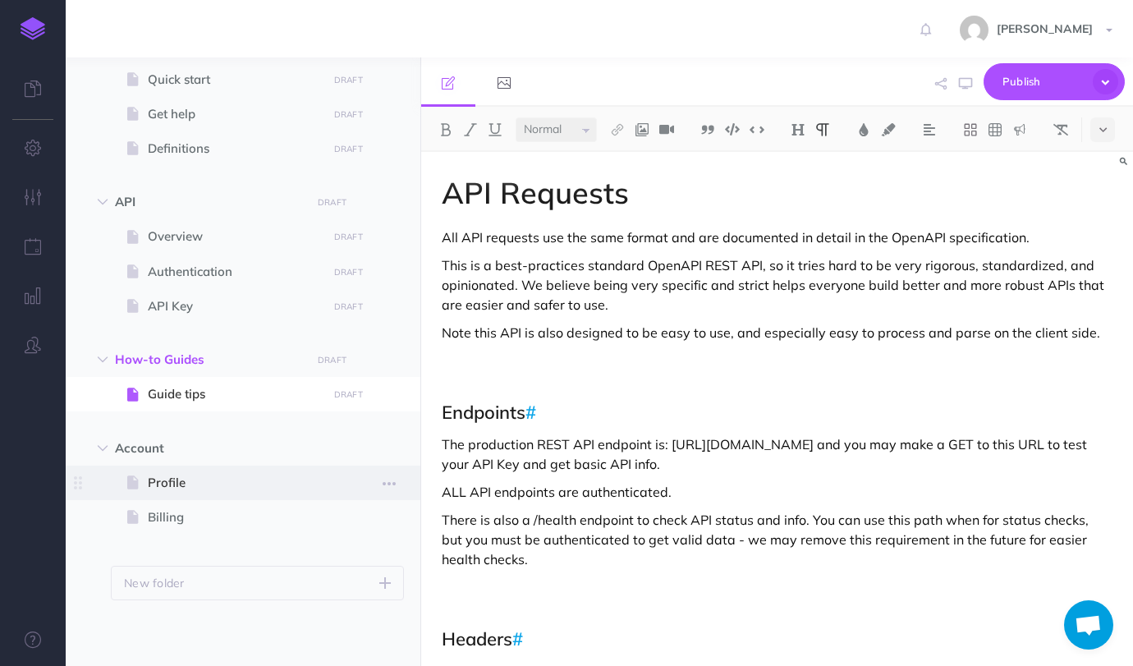
click at [181, 483] on span "Profile" at bounding box center [235, 483] width 174 height 20
select select "null"
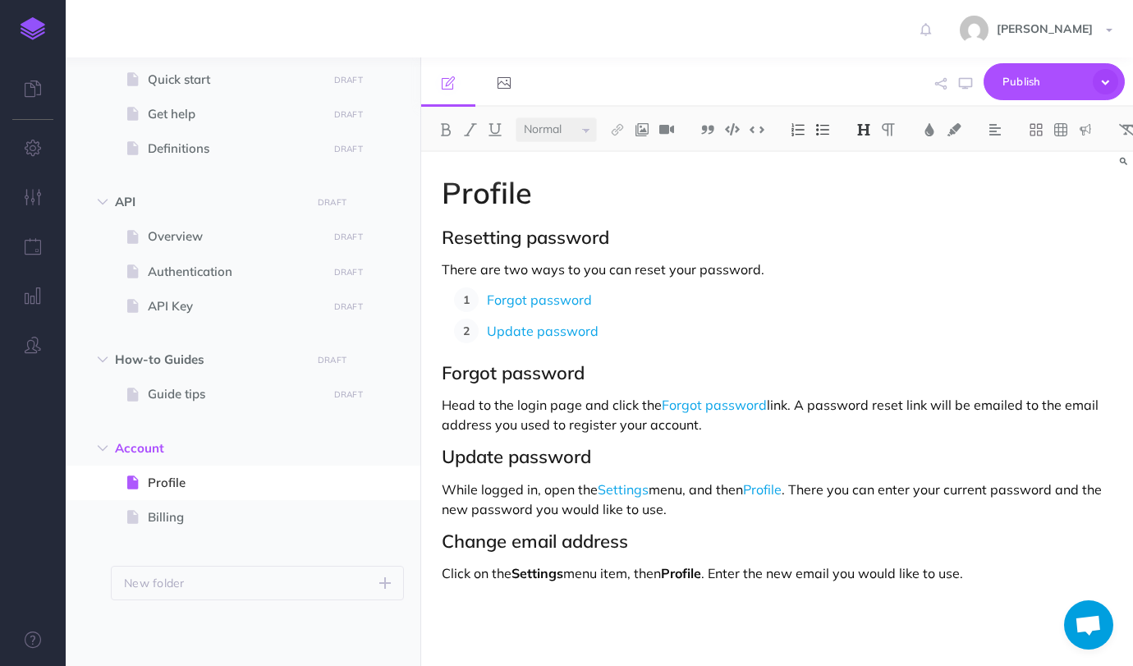
click at [583, 365] on h2 "Forgot password" at bounding box center [777, 373] width 670 height 20
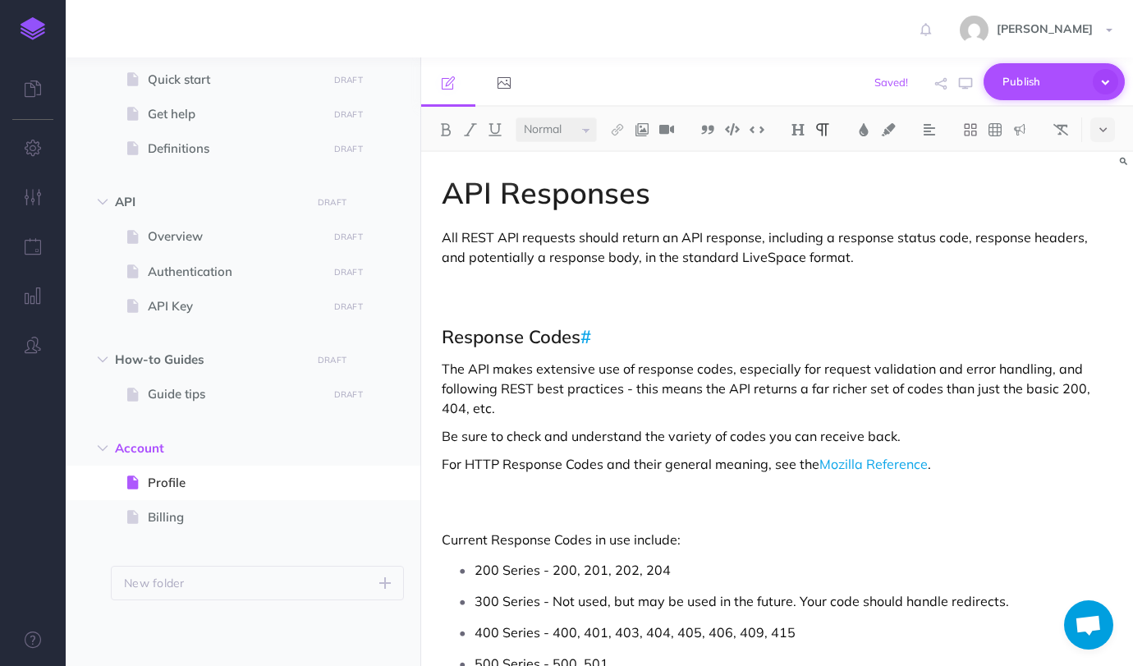
click at [1028, 73] on span "Publish" at bounding box center [1043, 81] width 82 height 25
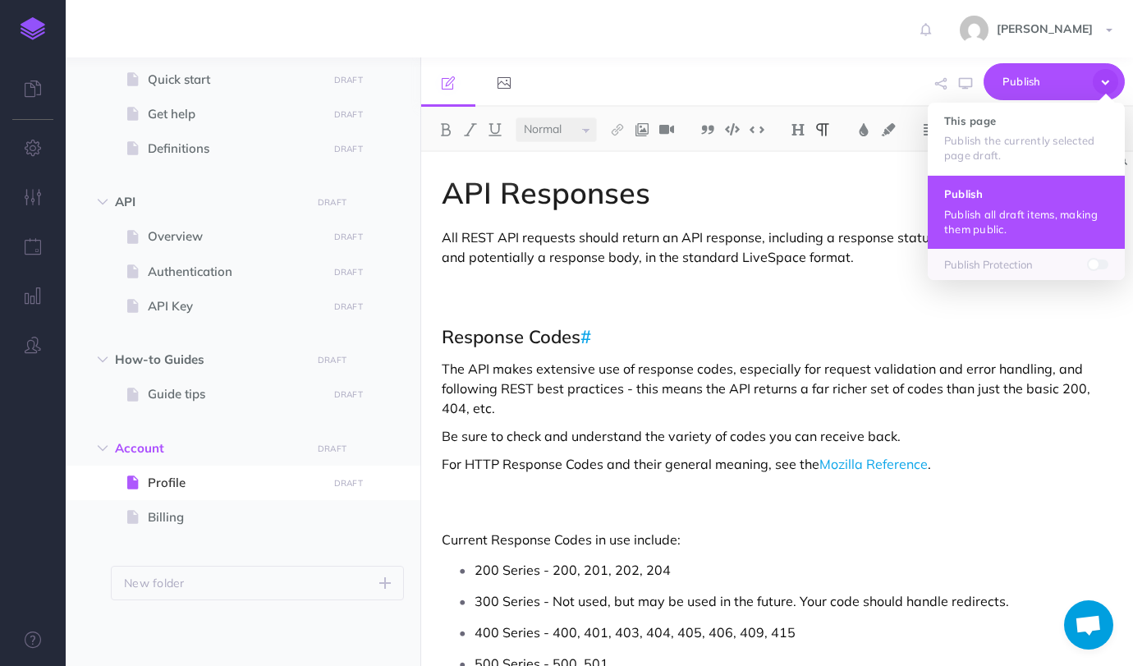
click at [980, 203] on button "Publish Publish all draft items, making them public." at bounding box center [1025, 211] width 197 height 73
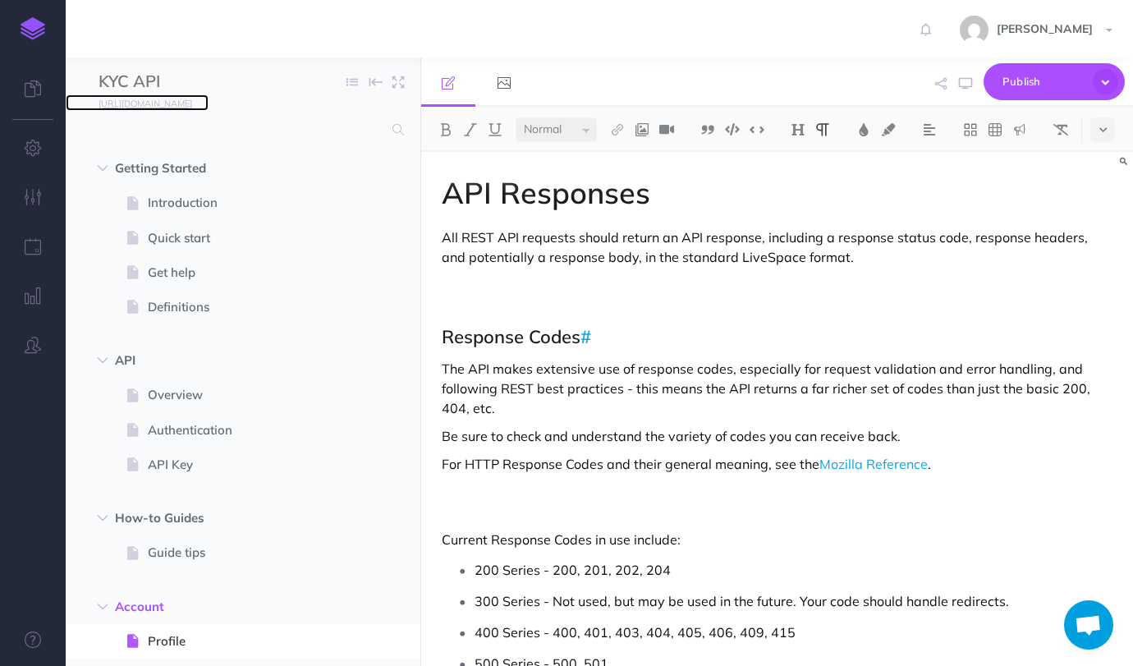
click at [188, 110] on link "[URL][DOMAIN_NAME]" at bounding box center [137, 102] width 143 height 16
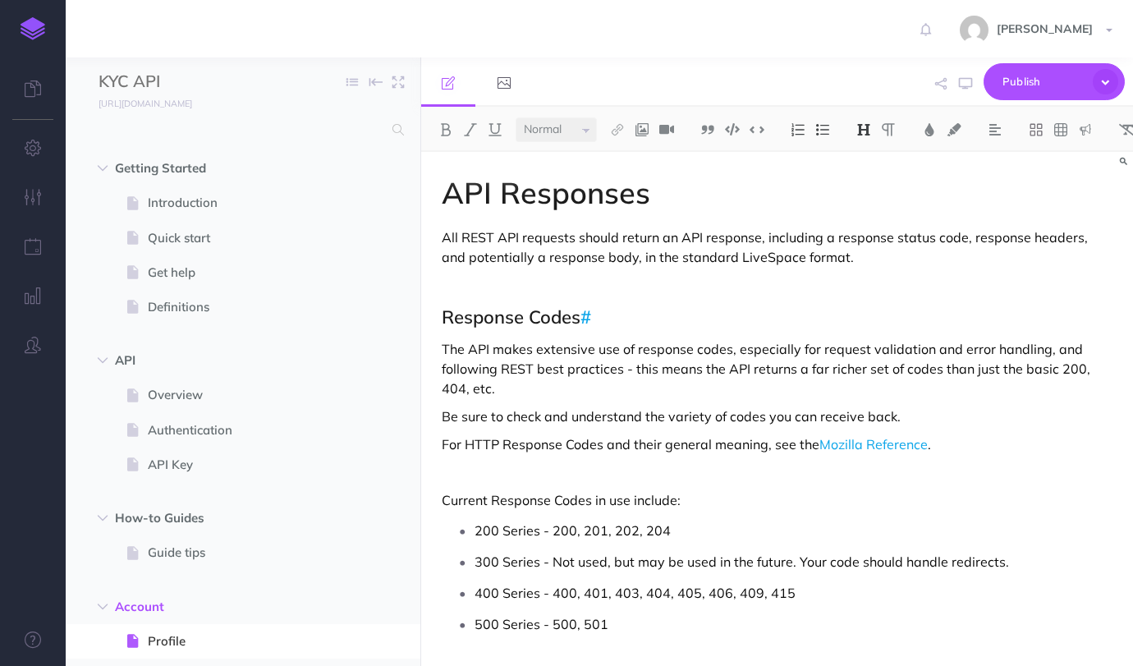
select select "null"
click at [29, 636] on icon at bounding box center [33, 639] width 16 height 16
